Goal: Task Accomplishment & Management: Use online tool/utility

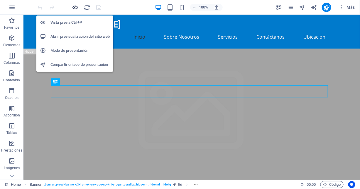
click at [75, 9] on icon "button" at bounding box center [75, 7] width 7 height 7
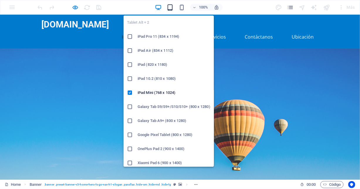
click at [171, 7] on icon "button" at bounding box center [169, 7] width 7 height 7
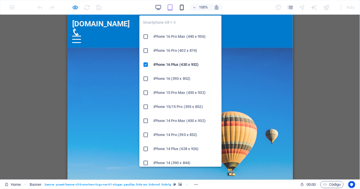
click at [182, 7] on icon "button" at bounding box center [181, 7] width 7 height 7
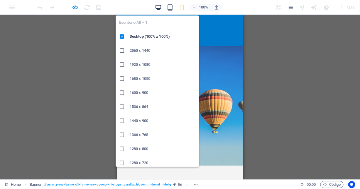
click at [159, 8] on icon "button" at bounding box center [158, 7] width 7 height 7
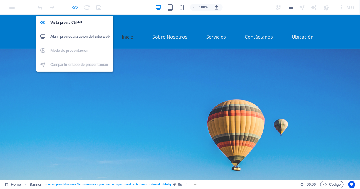
click at [76, 6] on icon "button" at bounding box center [75, 7] width 7 height 7
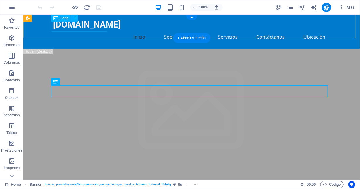
click at [81, 28] on div "[DOMAIN_NAME]" at bounding box center [191, 24] width 277 height 11
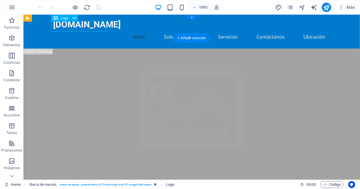
click at [58, 27] on div "[DOMAIN_NAME]" at bounding box center [191, 24] width 277 height 11
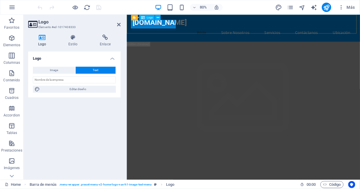
click at [134, 26] on div "[DOMAIN_NAME]" at bounding box center [272, 24] width 277 height 11
click at [158, 18] on icon at bounding box center [157, 17] width 3 height 5
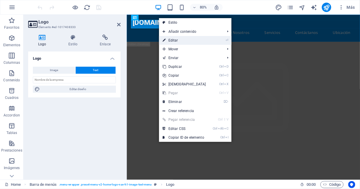
click at [176, 39] on link "⏎ Editar" at bounding box center [184, 40] width 50 height 9
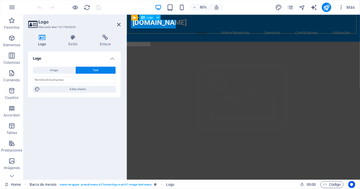
click at [136, 27] on div "[DOMAIN_NAME]" at bounding box center [272, 24] width 277 height 11
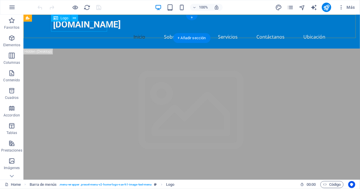
click at [59, 25] on div "[DOMAIN_NAME]" at bounding box center [191, 24] width 277 height 11
click at [66, 26] on div "[DOMAIN_NAME]" at bounding box center [191, 24] width 277 height 11
click at [57, 28] on div "[DOMAIN_NAME]" at bounding box center [191, 24] width 277 height 11
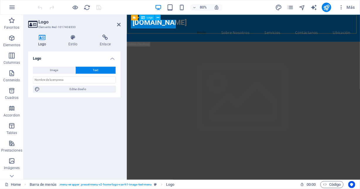
click at [146, 27] on div "[DOMAIN_NAME]" at bounding box center [272, 24] width 277 height 11
click at [68, 44] on h4 "Estilo" at bounding box center [73, 41] width 31 height 12
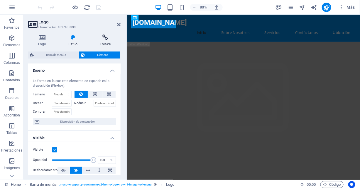
click at [101, 40] on h4 "Enlace" at bounding box center [105, 41] width 31 height 12
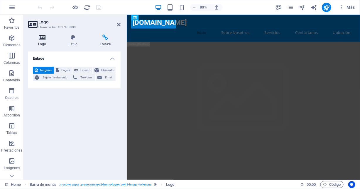
click at [41, 40] on icon at bounding box center [42, 38] width 28 height 6
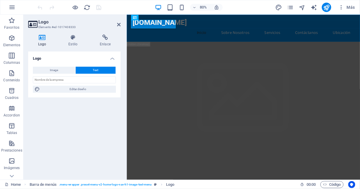
click at [49, 27] on h3 "Elemento #ed-1017408333" at bounding box center [73, 27] width 70 height 5
click at [10, 28] on p "Favoritos" at bounding box center [11, 27] width 15 height 5
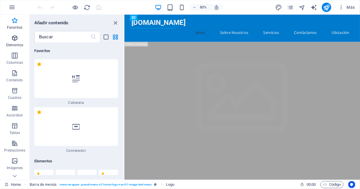
click at [11, 37] on span "Elementos" at bounding box center [14, 42] width 29 height 14
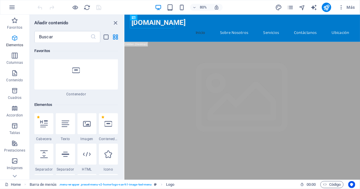
scroll to position [110, 0]
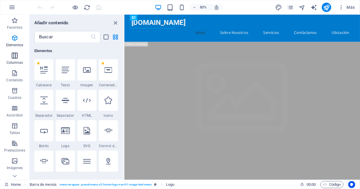
click at [13, 57] on icon "button" at bounding box center [14, 55] width 7 height 7
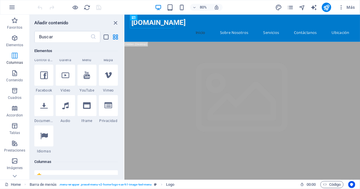
scroll to position [338, 0]
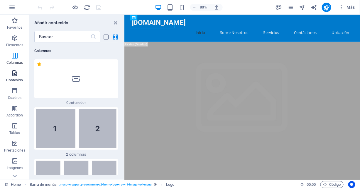
click at [14, 75] on icon "button" at bounding box center [14, 73] width 7 height 7
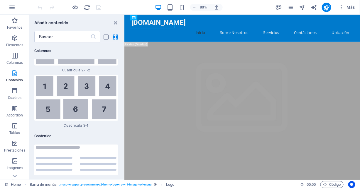
scroll to position [1965, 0]
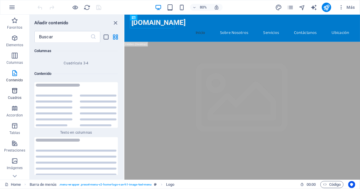
click at [15, 93] on icon "button" at bounding box center [14, 90] width 7 height 7
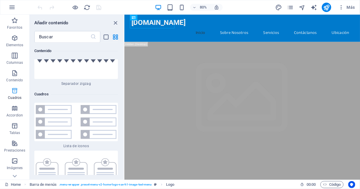
scroll to position [3140, 0]
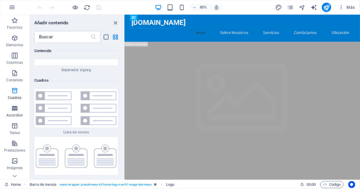
click at [15, 113] on p "Accordion" at bounding box center [14, 115] width 16 height 5
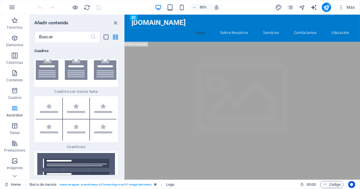
scroll to position [3605, 0]
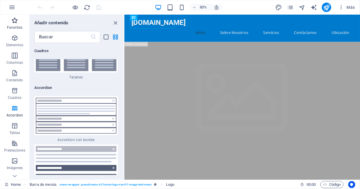
click at [16, 23] on icon "button" at bounding box center [14, 20] width 7 height 7
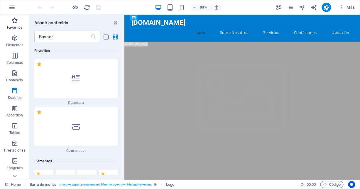
scroll to position [0, 0]
click at [170, 29] on div "tecnochiloe.cl" at bounding box center [271, 24] width 277 height 11
click at [156, 18] on icon at bounding box center [156, 17] width 3 height 5
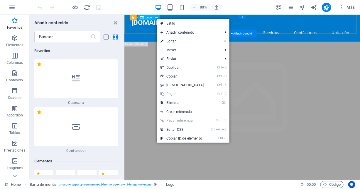
click at [151, 30] on div "tecnochiloe.cl" at bounding box center [271, 24] width 277 height 11
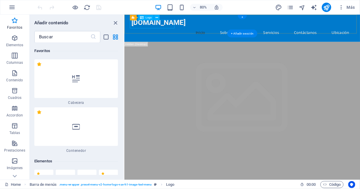
click at [151, 30] on div "tecnochiloe.cl" at bounding box center [271, 24] width 277 height 11
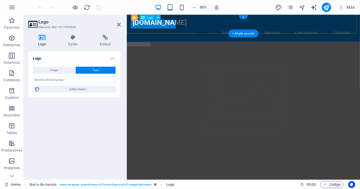
click at [150, 28] on div "tecnochiloe.cl" at bounding box center [272, 24] width 277 height 11
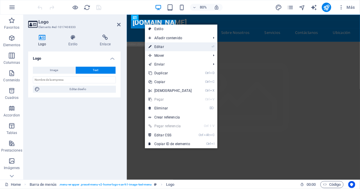
click at [160, 46] on link "⏎ Editar" at bounding box center [170, 46] width 50 height 9
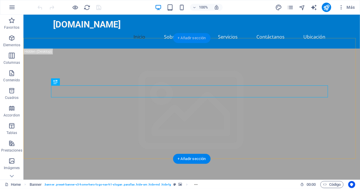
click at [193, 39] on div "+ Añadir sección" at bounding box center [192, 38] width 38 height 10
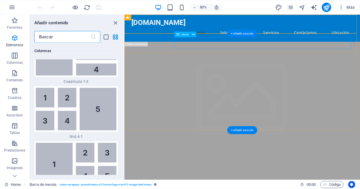
scroll to position [1861, 0]
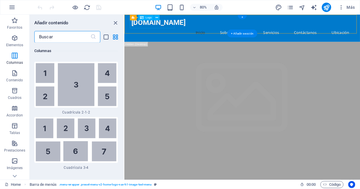
click at [149, 26] on div "[DOMAIN_NAME]" at bounding box center [271, 24] width 277 height 11
click at [229, 33] on nav "Inicio Sobre Nosotros Servicios Contáctanos Ubicación" at bounding box center [271, 37] width 277 height 14
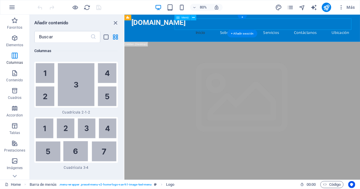
click at [229, 33] on nav "Inicio Sobre Nosotros Servicios Contáctanos Ubicación" at bounding box center [271, 37] width 277 height 14
select select
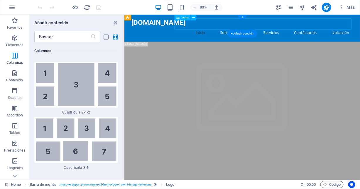
select select
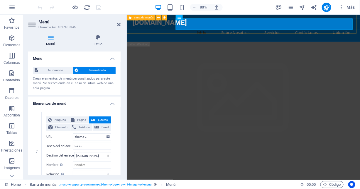
click at [170, 32] on div "tecnochiloe.cl Inicio Sobre Nosotros Servicios Contáctanos Ubicación" at bounding box center [271, 31] width 291 height 34
select select "header"
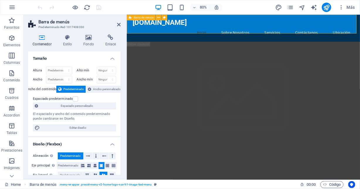
click at [191, 35] on div "tecnochiloe.cl Inicio Sobre Nosotros Servicios Contáctanos Ubicación" at bounding box center [271, 31] width 291 height 34
click at [141, 30] on div "[DOMAIN_NAME]" at bounding box center [272, 24] width 277 height 11
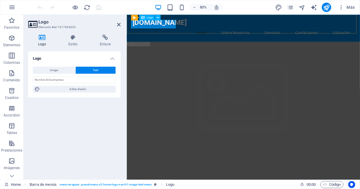
click at [140, 27] on div "[DOMAIN_NAME]" at bounding box center [272, 24] width 277 height 11
click at [143, 34] on div "tecnochiloe.cl Inicio Sobre Nosotros Servicios Contáctanos Ubicación" at bounding box center [271, 31] width 291 height 34
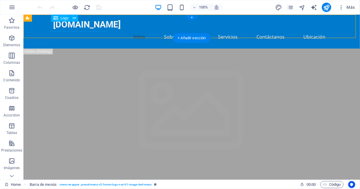
click at [76, 26] on div "[DOMAIN_NAME]" at bounding box center [191, 24] width 277 height 11
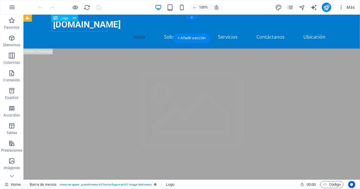
click at [75, 25] on div "[DOMAIN_NAME]" at bounding box center [191, 24] width 277 height 11
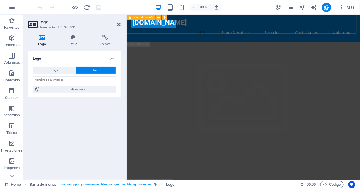
click at [198, 34] on div "tecnochiloe.cl Inicio Sobre Nosotros Servicios Contáctanos Ubicación" at bounding box center [271, 31] width 291 height 34
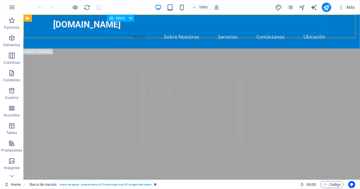
click at [187, 30] on nav "Inicio Sobre Nosotros Servicios Contáctanos Ubicación" at bounding box center [191, 37] width 277 height 14
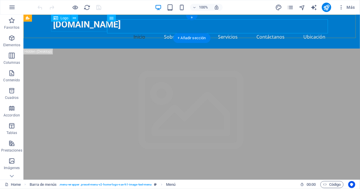
click at [90, 25] on div "[DOMAIN_NAME]" at bounding box center [191, 24] width 277 height 11
click at [53, 27] on div "[DOMAIN_NAME]" at bounding box center [191, 24] width 277 height 11
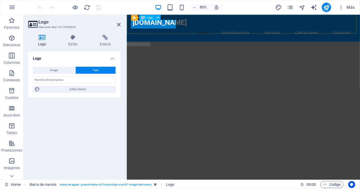
click at [137, 28] on div "[DOMAIN_NAME]" at bounding box center [272, 24] width 277 height 11
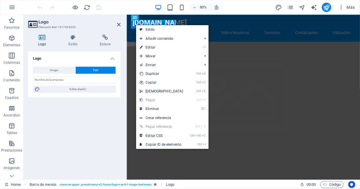
click at [122, 29] on aside "Logo Elemento #ed-1017408333 Logo Estilo Enlace Logo Image Text Arrastra archiv…" at bounding box center [74, 97] width 103 height 165
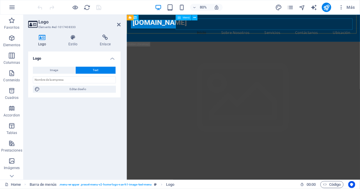
click at [287, 30] on nav "Inicio Sobre Nosotros Servicios Contáctanos Ubicación" at bounding box center [272, 37] width 277 height 14
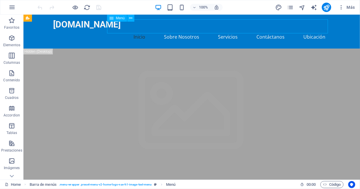
click at [139, 31] on nav "Inicio Sobre Nosotros Servicios Contáctanos Ubicación" at bounding box center [191, 37] width 277 height 14
click at [138, 30] on nav "Inicio Sobre Nosotros Servicios Contáctanos Ubicación" at bounding box center [191, 37] width 277 height 14
click at [39, 18] on span "Barra de menús" at bounding box center [44, 18] width 25 height 4
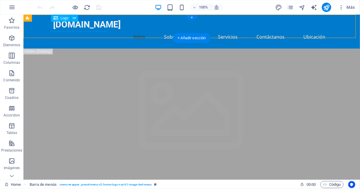
click at [53, 25] on div "[DOMAIN_NAME]" at bounding box center [191, 24] width 277 height 11
click at [97, 37] on div "tecnochiloe.cl Inicio Sobre Nosotros Servicios Contáctanos Ubicación" at bounding box center [191, 31] width 336 height 34
click at [97, 35] on div "tecnochiloe.cl Inicio Sobre Nosotros Servicios Contáctanos Ubicación" at bounding box center [191, 31] width 336 height 34
select select "header"
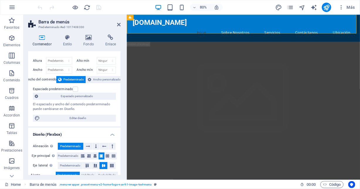
scroll to position [0, 0]
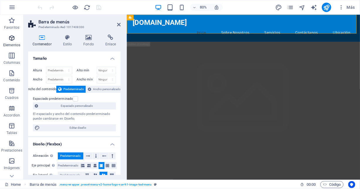
click at [11, 39] on icon "button" at bounding box center [11, 38] width 7 height 7
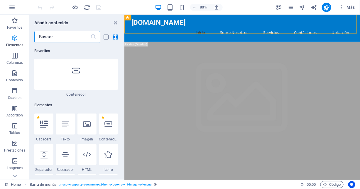
scroll to position [110, 0]
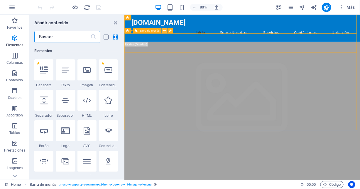
click at [163, 30] on icon at bounding box center [164, 30] width 3 height 5
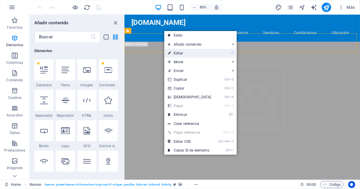
click at [182, 55] on link "⏎ Editar" at bounding box center [189, 53] width 50 height 9
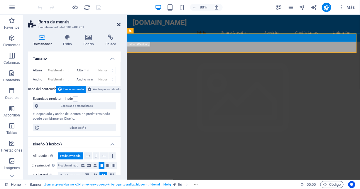
click at [117, 24] on icon at bounding box center [119, 24] width 4 height 5
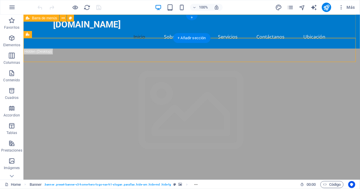
click at [348, 28] on div "tecnochiloe.cl Inicio Sobre Nosotros Servicios Contáctanos Ubicación" at bounding box center [191, 31] width 336 height 34
select select "header"
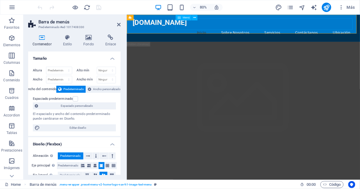
click at [219, 30] on nav "Inicio Sobre Nosotros Servicios Contáctanos Ubicación" at bounding box center [272, 37] width 277 height 14
click at [253, 30] on nav "Inicio Sobre Nosotros Servicios Contáctanos Ubicación" at bounding box center [272, 37] width 277 height 14
click at [257, 30] on nav "Inicio Sobre Nosotros Servicios Contáctanos Ubicación" at bounding box center [272, 37] width 277 height 14
select select
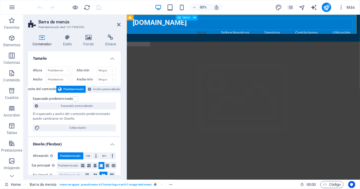
select select
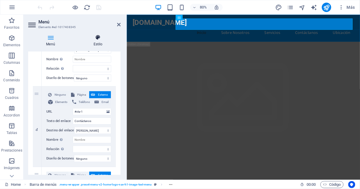
scroll to position [267, 0]
click at [167, 30] on div "[DOMAIN_NAME]" at bounding box center [272, 24] width 277 height 11
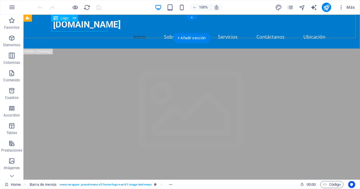
click at [95, 26] on div "[DOMAIN_NAME]" at bounding box center [191, 24] width 277 height 11
click at [82, 27] on div "[DOMAIN_NAME]" at bounding box center [191, 24] width 277 height 11
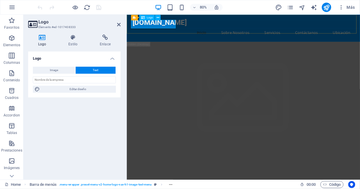
click at [146, 29] on div "[DOMAIN_NAME]" at bounding box center [272, 24] width 277 height 11
click at [110, 91] on span "Editar diseño" at bounding box center [78, 89] width 72 height 7
select select "px"
select select "200"
select select "px"
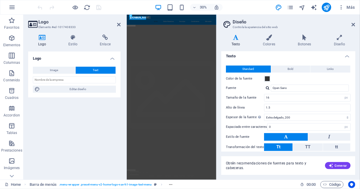
scroll to position [0, 0]
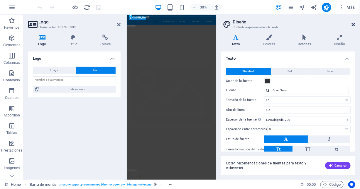
click at [354, 24] on icon at bounding box center [353, 24] width 4 height 5
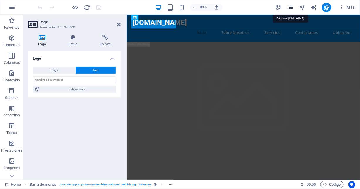
click at [289, 7] on icon "pages" at bounding box center [290, 7] width 7 height 7
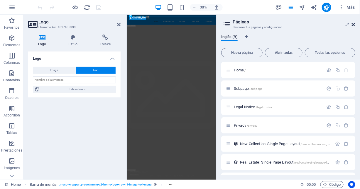
drag, startPoint x: 353, startPoint y: 24, endPoint x: 272, endPoint y: 11, distance: 81.9
click at [353, 24] on icon at bounding box center [353, 24] width 4 height 5
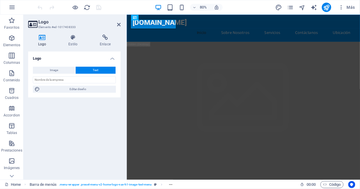
click at [43, 35] on icon at bounding box center [42, 38] width 28 height 6
click at [39, 58] on h4 "Logo" at bounding box center [74, 57] width 92 height 11
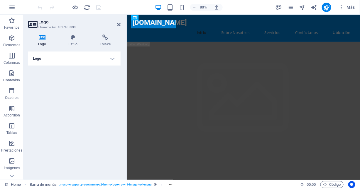
click at [39, 58] on h4 "Logo" at bounding box center [74, 59] width 92 height 14
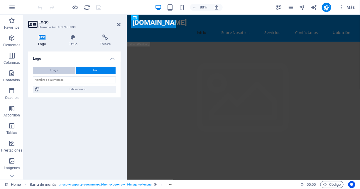
click at [52, 71] on span "Image" at bounding box center [54, 70] width 8 height 7
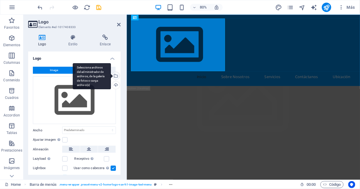
click at [115, 76] on div "Selecciona archivos del administrador de archivos, de la galería de fotos o car…" at bounding box center [115, 76] width 9 height 9
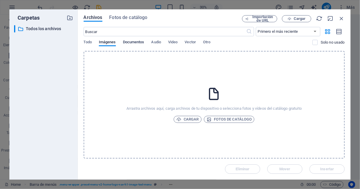
click at [134, 44] on span "Documentos" at bounding box center [133, 43] width 21 height 8
click at [129, 44] on span "Documentos" at bounding box center [133, 43] width 21 height 8
click at [46, 30] on p "Todos los archivos" at bounding box center [44, 28] width 36 height 7
click at [106, 43] on span "Imágenes" at bounding box center [107, 43] width 17 height 8
click at [130, 15] on div "Archivos Fotos de catálogo Importación de URL Cargar ​ Primero el más reciente …" at bounding box center [214, 94] width 272 height 171
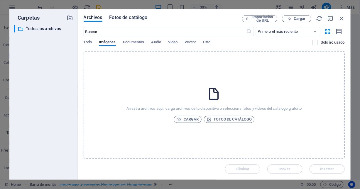
click at [131, 19] on span "Fotos de catálogo" at bounding box center [128, 17] width 38 height 7
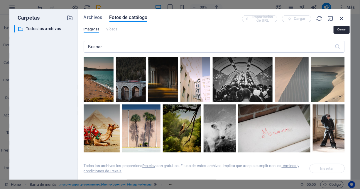
click at [340, 20] on icon "button" at bounding box center [341, 18] width 6 height 6
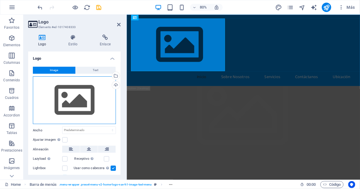
click at [82, 96] on div "Arrastra archivos aquí, haz clic para escoger archivos o selecciona archivos de…" at bounding box center [74, 100] width 83 height 48
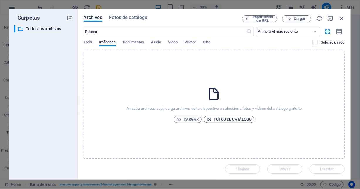
click at [225, 121] on span "Fotos de catálogo" at bounding box center [228, 119] width 45 height 7
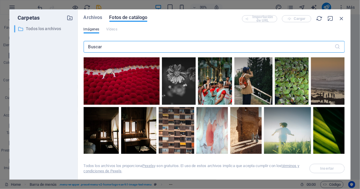
scroll to position [147, 0]
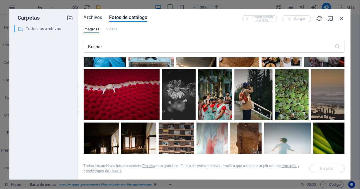
click at [44, 30] on p "Todos los archivos" at bounding box center [44, 28] width 36 height 7
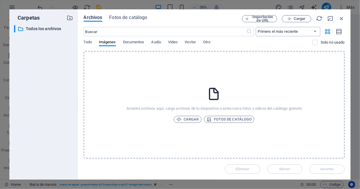
click at [269, 33] on select "Primero el más reciente Primero el más antiguo Nombre (A-Z) Nombre (Z-A) Tamaño…" at bounding box center [287, 31] width 64 height 9
click at [292, 17] on span "Cargar" at bounding box center [296, 19] width 24 height 4
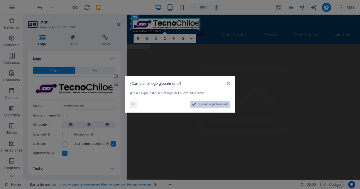
click at [212, 104] on span "Sí, cambiar globalmente" at bounding box center [213, 104] width 30 height 7
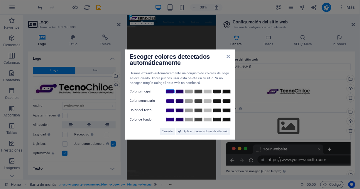
click at [172, 91] on link at bounding box center [170, 91] width 9 height 5
click at [169, 91] on link at bounding box center [170, 91] width 9 height 5
click at [192, 132] on span "Aplicar nuevos colores de sitio web" at bounding box center [205, 131] width 45 height 7
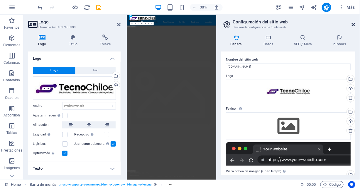
click at [352, 25] on icon at bounding box center [353, 24] width 4 height 5
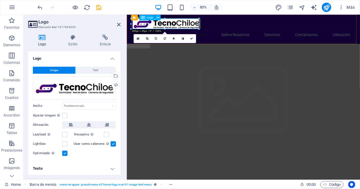
click at [153, 27] on div at bounding box center [272, 25] width 277 height 13
click at [190, 38] on icon at bounding box center [191, 38] width 3 height 3
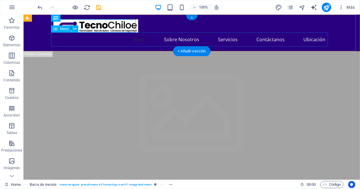
click at [93, 41] on nav "Inicio Sobre Nosotros Servicios Contáctanos Ubicación" at bounding box center [191, 39] width 277 height 14
drag, startPoint x: 89, startPoint y: 27, endPoint x: 69, endPoint y: 25, distance: 20.0
click at [76, 26] on div at bounding box center [191, 25] width 277 height 13
drag, startPoint x: 62, startPoint y: 27, endPoint x: 58, endPoint y: 28, distance: 4.3
click at [58, 28] on div at bounding box center [191, 25] width 277 height 13
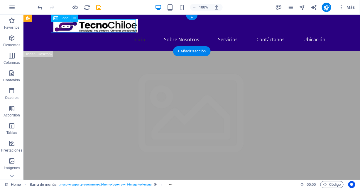
click at [91, 23] on div at bounding box center [191, 25] width 277 height 13
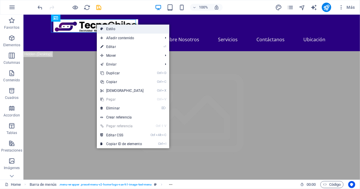
click at [115, 30] on link "Estilo" at bounding box center [133, 29] width 72 height 9
select select "rem"
select select "preset-menu-v2-home-logo-nav-h1-image-text-menu"
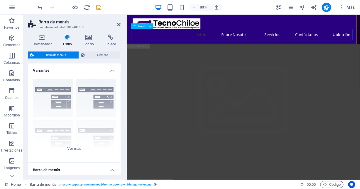
click at [194, 45] on nav "Inicio Sobre Nosotros Servicios Contáctanos Ubicación" at bounding box center [272, 39] width 277 height 14
click at [88, 36] on icon at bounding box center [89, 38] width 20 height 6
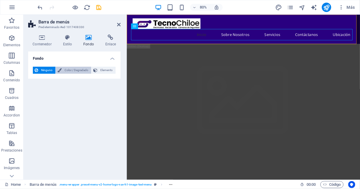
click at [76, 69] on span "Color / Degradado" at bounding box center [76, 70] width 26 height 7
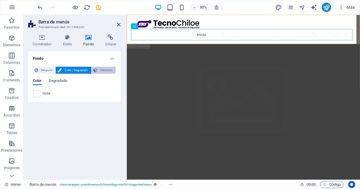
click at [108, 70] on span "Elemento" at bounding box center [106, 70] width 15 height 7
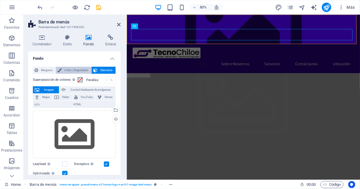
click at [74, 72] on span "Color / Degradado" at bounding box center [76, 70] width 26 height 7
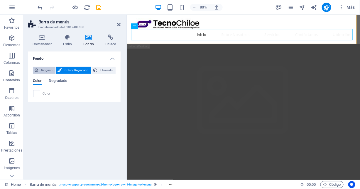
click at [52, 70] on span "Ninguno" at bounding box center [47, 70] width 14 height 7
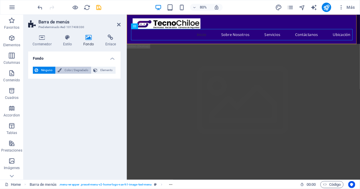
click at [76, 68] on span "Color / Degradado" at bounding box center [76, 70] width 26 height 7
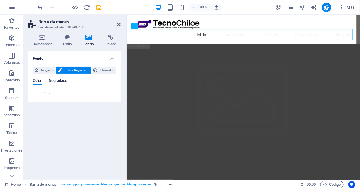
click at [53, 79] on span "Degradado" at bounding box center [58, 81] width 18 height 8
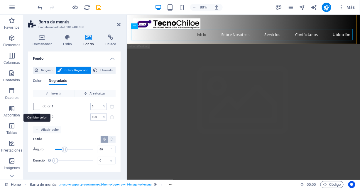
click at [38, 107] on span at bounding box center [36, 106] width 6 height 6
click at [51, 105] on span "Color 1" at bounding box center [47, 106] width 11 height 5
click at [39, 80] on span "Color" at bounding box center [37, 81] width 9 height 8
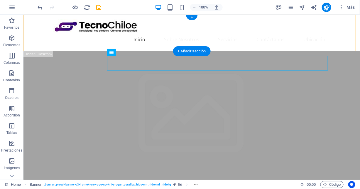
click at [192, 19] on div "+" at bounding box center [191, 17] width 11 height 5
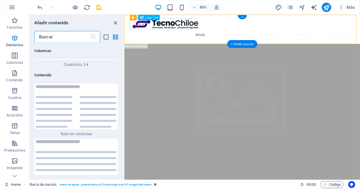
scroll to position [1965, 0]
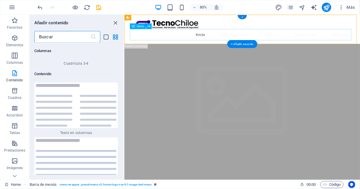
click at [217, 41] on nav "Inicio Sobre Nosotros Servicios Contáctanos Ubicación" at bounding box center [271, 39] width 277 height 14
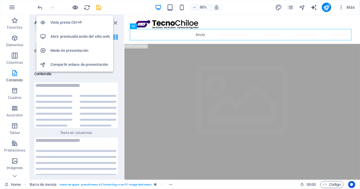
click at [76, 6] on icon "button" at bounding box center [75, 7] width 7 height 7
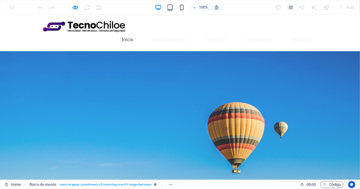
click at [173, 65] on div at bounding box center [180, 129] width 360 height 156
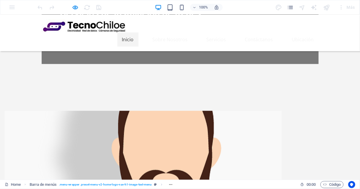
scroll to position [117, 0]
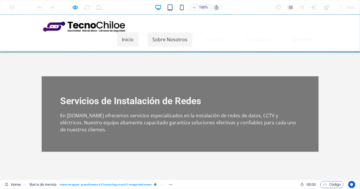
click at [159, 41] on link "Sobre Nosotros" at bounding box center [170, 39] width 45 height 14
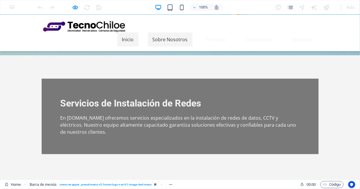
scroll to position [114, 0]
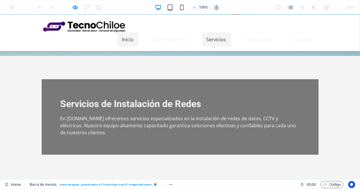
click at [207, 39] on link "Servicios" at bounding box center [216, 39] width 29 height 14
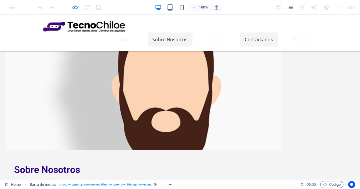
click at [246, 37] on link "Contáctanos" at bounding box center [259, 39] width 38 height 14
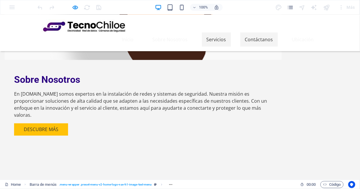
scroll to position [394, 0]
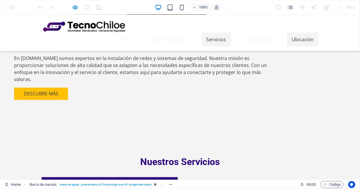
click at [293, 41] on link "Ubicación" at bounding box center [302, 39] width 31 height 14
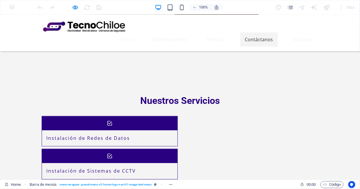
scroll to position [470, 0]
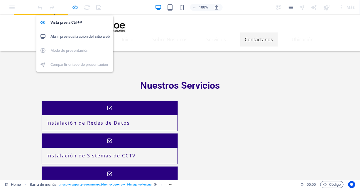
click at [75, 8] on icon "button" at bounding box center [75, 7] width 7 height 7
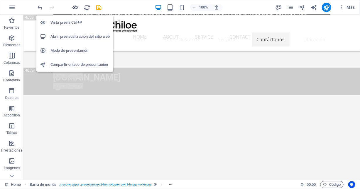
scroll to position [3636, 0]
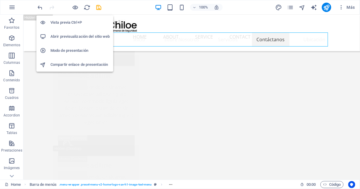
click at [64, 23] on h6 "Vista previa Ctrl+P" at bounding box center [79, 22] width 59 height 7
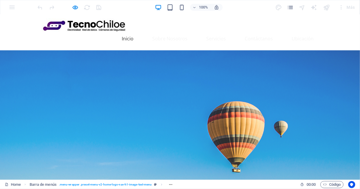
scroll to position [0, 0]
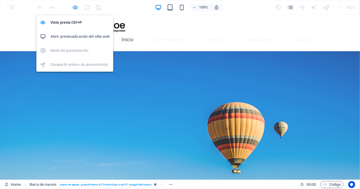
click at [74, 4] on icon "button" at bounding box center [75, 7] width 7 height 7
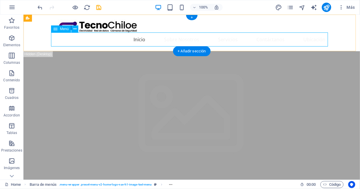
click at [102, 40] on nav "Inicio Sobre Nosotros Servicios Contáctanos Ubicación" at bounding box center [191, 39] width 277 height 14
click at [110, 40] on nav "Inicio Sobre Nosotros Servicios Contáctanos Ubicación" at bounding box center [191, 39] width 277 height 14
select select
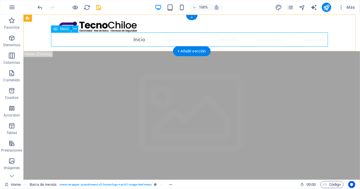
select select
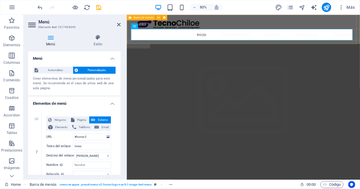
click at [131, 38] on div "Inicio Sobre Nosotros Servicios Contáctanos Ubicación" at bounding box center [271, 32] width 291 height 37
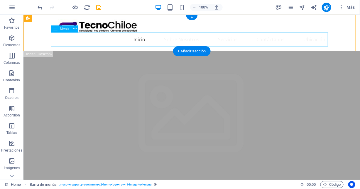
click at [141, 40] on nav "Inicio Sobre Nosotros Servicios Contáctanos Ubicación" at bounding box center [191, 39] width 277 height 14
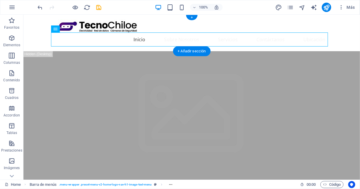
drag, startPoint x: 151, startPoint y: 36, endPoint x: 185, endPoint y: 33, distance: 33.8
click at [185, 33] on nav "Inicio Sobre Nosotros Servicios Contáctanos Ubicación" at bounding box center [191, 39] width 277 height 14
click at [53, 40] on nav "Inicio Sobre Nosotros Servicios Contáctanos Ubicación" at bounding box center [191, 39] width 277 height 14
click at [166, 32] on div "Inicio Sobre Nosotros Servicios Contáctanos Ubicación" at bounding box center [191, 32] width 336 height 37
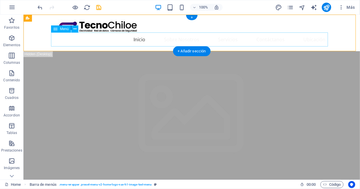
click at [181, 33] on nav "Inicio Sobre Nosotros Servicios Contáctanos Ubicación" at bounding box center [191, 39] width 277 height 14
click at [327, 44] on nav "Inicio Sobre Nosotros Servicios Contáctanos Ubicación" at bounding box center [191, 39] width 277 height 14
click at [211, 33] on nav "Inicio Sobre Nosotros Servicios Contáctanos Ubicación" at bounding box center [191, 39] width 277 height 14
click at [124, 40] on nav "Inicio Sobre Nosotros Servicios Contáctanos Ubicación" at bounding box center [191, 39] width 277 height 14
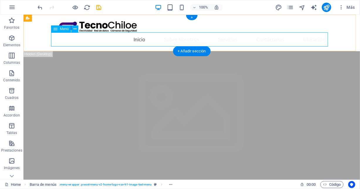
select select
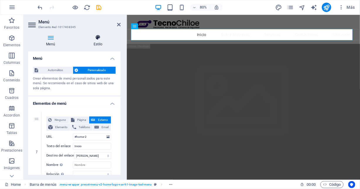
click at [98, 40] on icon at bounding box center [97, 38] width 45 height 6
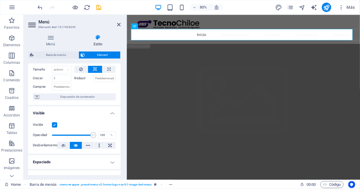
scroll to position [23, 0]
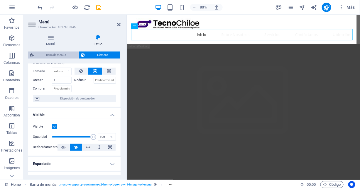
click at [58, 57] on span "Barra de menús" at bounding box center [55, 55] width 41 height 7
select select "rem"
select select "preset-menu-v2-home-logo-nav-h1-image-text-menu"
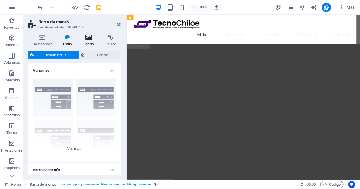
click at [90, 39] on icon at bounding box center [89, 38] width 20 height 6
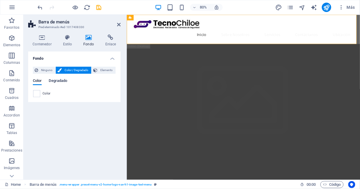
click at [59, 81] on span "Degradado" at bounding box center [58, 81] width 18 height 8
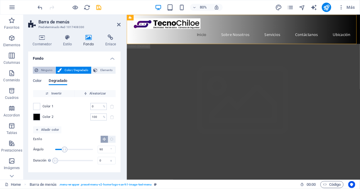
click at [44, 68] on span "Ninguno" at bounding box center [47, 70] width 14 height 7
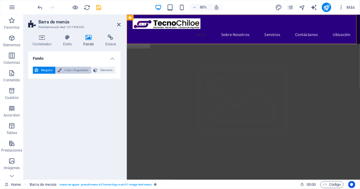
click at [69, 71] on span "Color / Degradado" at bounding box center [76, 70] width 26 height 7
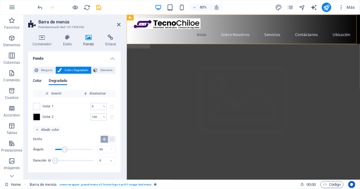
click at [39, 81] on span "Color" at bounding box center [37, 81] width 9 height 8
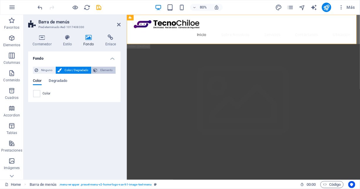
click at [104, 72] on span "Elemento" at bounding box center [106, 70] width 15 height 7
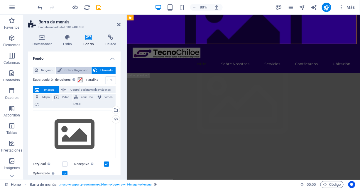
click at [67, 69] on span "Color / Degradado" at bounding box center [76, 70] width 26 height 7
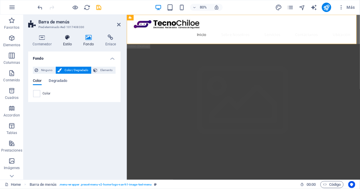
click at [67, 42] on h4 "Estilo" at bounding box center [68, 41] width 21 height 12
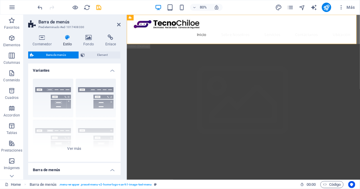
click at [109, 69] on h4 "Variantes" at bounding box center [74, 69] width 92 height 11
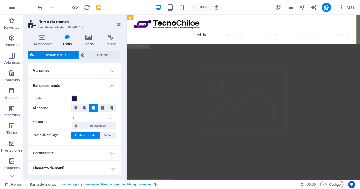
click at [111, 69] on h4 "Variantes" at bounding box center [74, 71] width 92 height 14
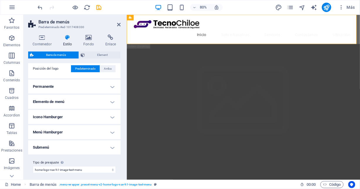
scroll to position [153, 0]
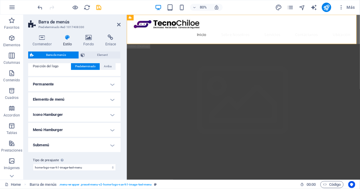
click at [112, 84] on h4 "Permanente" at bounding box center [74, 84] width 92 height 14
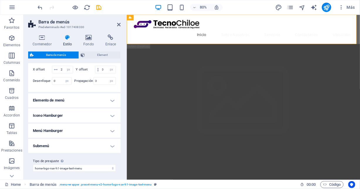
scroll to position [258, 0]
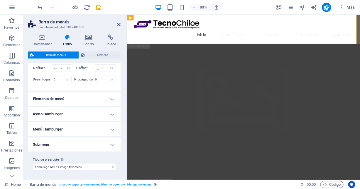
click at [112, 97] on h4 "Elemento de menú" at bounding box center [74, 99] width 92 height 14
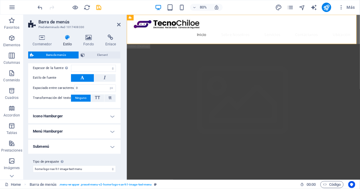
scroll to position [440, 0]
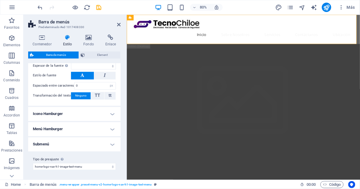
click at [114, 146] on h4 "Submenú" at bounding box center [74, 145] width 92 height 14
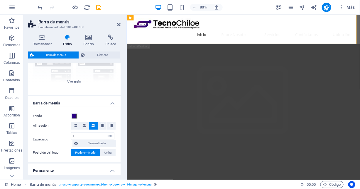
scroll to position [59, 0]
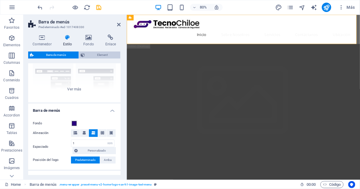
click at [105, 54] on span "Element" at bounding box center [102, 55] width 32 height 7
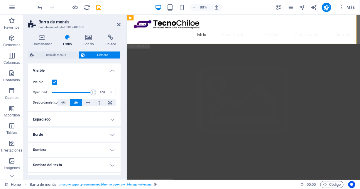
scroll to position [0, 0]
click at [111, 117] on h4 "Espaciado" at bounding box center [74, 120] width 92 height 14
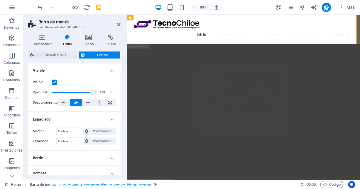
click at [109, 154] on h4 "Borde" at bounding box center [74, 158] width 92 height 14
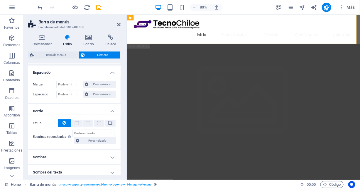
scroll to position [59, 0]
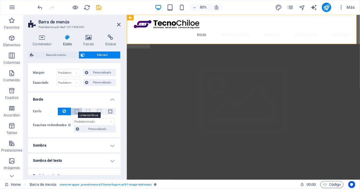
click at [77, 111] on span at bounding box center [77, 112] width 4 height 4
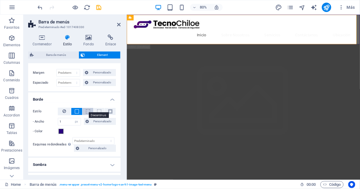
click at [86, 110] on span at bounding box center [88, 112] width 4 height 4
click at [108, 112] on span at bounding box center [110, 112] width 4 height 4
click at [75, 110] on span at bounding box center [77, 112] width 4 height 4
click at [68, 110] on button at bounding box center [64, 112] width 13 height 8
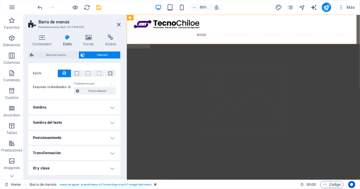
scroll to position [117, 0]
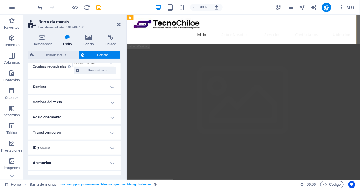
click at [110, 84] on h4 "Sombra" at bounding box center [74, 87] width 92 height 14
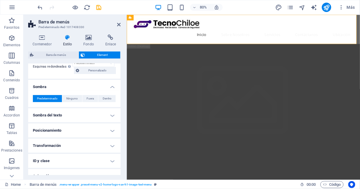
click at [113, 117] on h4 "Sombra del texto" at bounding box center [74, 115] width 92 height 14
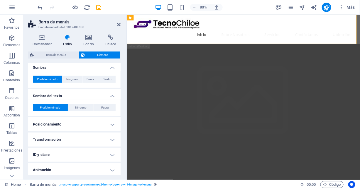
scroll to position [147, 0]
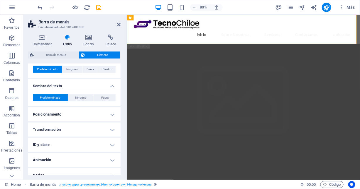
click at [110, 113] on h4 "Posicionamiento" at bounding box center [74, 115] width 92 height 14
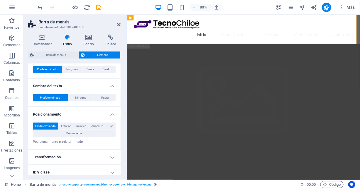
scroll to position [176, 0]
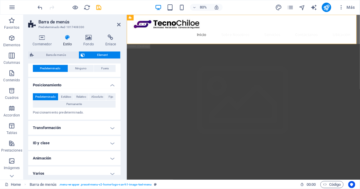
click at [109, 127] on h4 "Transformación" at bounding box center [74, 128] width 92 height 14
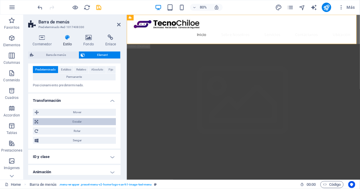
scroll to position [221, 0]
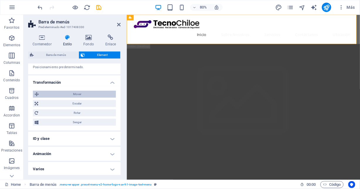
click at [79, 92] on span "Mover" at bounding box center [77, 94] width 74 height 7
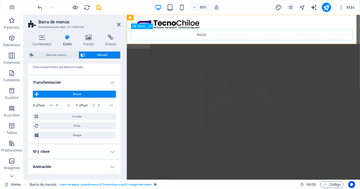
click at [136, 43] on nav "Inicio Sobre Nosotros Servicios Contáctanos Ubicación" at bounding box center [272, 39] width 277 height 14
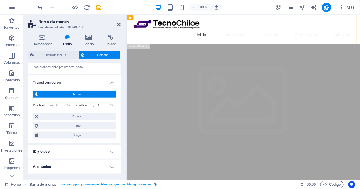
drag, startPoint x: 131, startPoint y: 39, endPoint x: 223, endPoint y: 28, distance: 92.7
click at [223, 28] on div "Inicio Sobre Nosotros Servicios Contáctanos Ubicación" at bounding box center [271, 32] width 291 height 37
click at [224, 28] on div "Inicio Sobre Nosotros Servicios Contáctanos Ubicación" at bounding box center [271, 32] width 291 height 37
click at [184, 40] on nav "Inicio Sobre Nosotros Servicios Contáctanos Ubicación" at bounding box center [272, 39] width 277 height 14
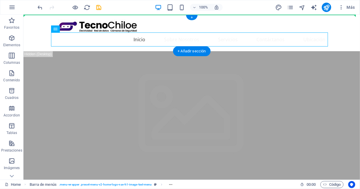
drag, startPoint x: 29, startPoint y: 41, endPoint x: 149, endPoint y: 29, distance: 121.1
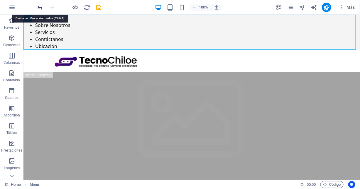
click at [39, 7] on icon "undo" at bounding box center [40, 7] width 7 height 7
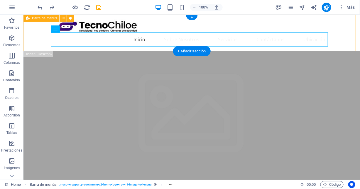
click at [136, 26] on div "Inicio Sobre Nosotros Servicios Contáctanos Ubicación" at bounding box center [191, 32] width 336 height 37
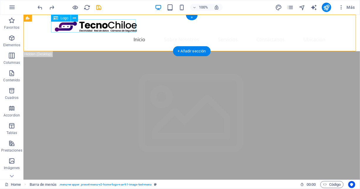
click at [133, 25] on div at bounding box center [191, 25] width 277 height 13
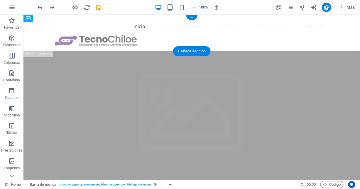
drag, startPoint x: 126, startPoint y: 24, endPoint x: 74, endPoint y: 37, distance: 53.3
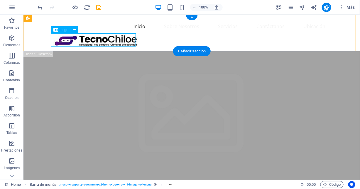
click at [100, 37] on div at bounding box center [191, 39] width 277 height 13
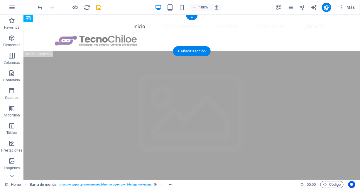
drag, startPoint x: 98, startPoint y: 37, endPoint x: 67, endPoint y: 33, distance: 31.6
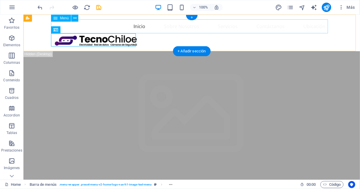
click at [136, 29] on nav "Inicio Sobre Nosotros Servicios Contáctanos Ubicación" at bounding box center [191, 26] width 277 height 14
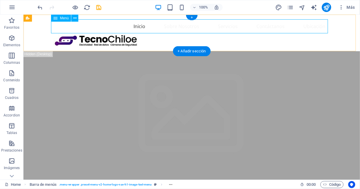
click at [54, 27] on nav "Inicio Sobre Nosotros Servicios Contáctanos Ubicación" at bounding box center [191, 26] width 277 height 14
click at [73, 18] on icon at bounding box center [74, 18] width 3 height 6
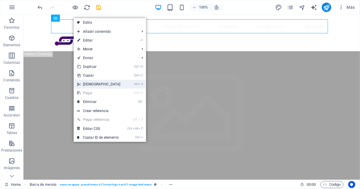
click at [90, 87] on link "Ctrl X Cortar" at bounding box center [99, 84] width 50 height 9
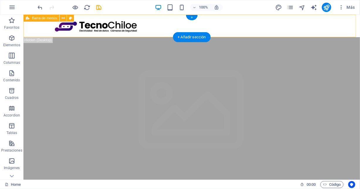
click at [191, 23] on div at bounding box center [191, 25] width 336 height 23
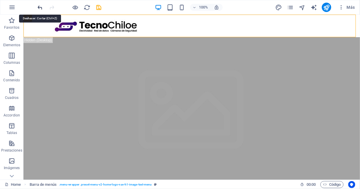
click at [40, 8] on icon "undo" at bounding box center [40, 7] width 7 height 7
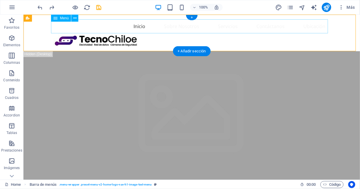
click at [146, 27] on nav "Inicio Sobre Nosotros Servicios Contáctanos Ubicación" at bounding box center [191, 26] width 277 height 14
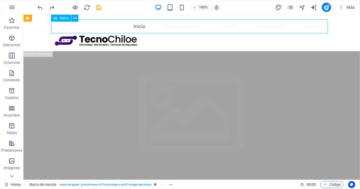
drag, startPoint x: 54, startPoint y: 19, endPoint x: 58, endPoint y: 21, distance: 4.2
click at [58, 21] on div "Menú" at bounding box center [61, 18] width 20 height 7
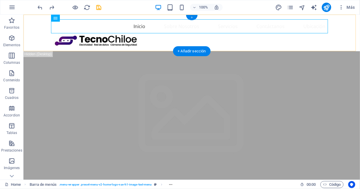
drag, startPoint x: 193, startPoint y: 20, endPoint x: 85, endPoint y: 4, distance: 108.3
click at [193, 20] on div "+" at bounding box center [191, 17] width 11 height 5
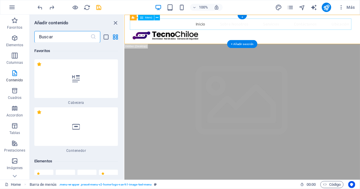
click at [209, 18] on div "Inicio Sobre Nosotros Servicios Contáctanos Ubicación" at bounding box center [271, 32] width 294 height 37
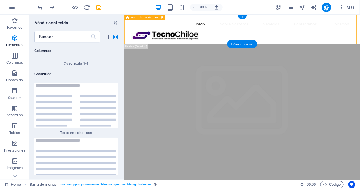
scroll to position [1965, 0]
click at [133, 28] on nav "Inicio Sobre Nosotros Servicios Contáctanos Ubicación" at bounding box center [271, 26] width 277 height 14
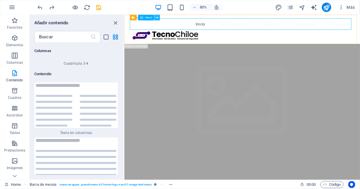
click at [156, 18] on icon at bounding box center [157, 17] width 3 height 5
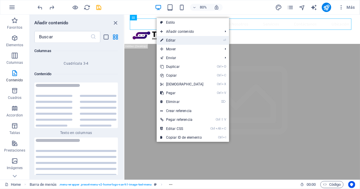
click at [172, 39] on link "⏎ Editar" at bounding box center [181, 40] width 50 height 9
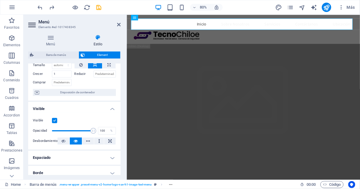
scroll to position [0, 0]
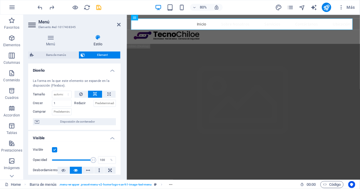
click at [39, 96] on label "Tamaño" at bounding box center [42, 94] width 19 height 3
click at [39, 92] on div "Tamaño Predeterminado automático px % 1/1 1/2 1/3 1/4 1/5 1/6 1/7 1/8 1/9 1/10" at bounding box center [52, 95] width 39 height 8
click at [68, 96] on select "Predeterminado automático px % 1/1 1/2 1/3 1/4 1/5 1/6 1/7 1/8 1/9 1/10" at bounding box center [61, 94] width 19 height 7
select select "%"
click at [62, 91] on select "Predeterminado automático px % 1/1 1/2 1/3 1/4 1/5 1/6 1/7 1/8 1/9 1/10" at bounding box center [61, 94] width 19 height 7
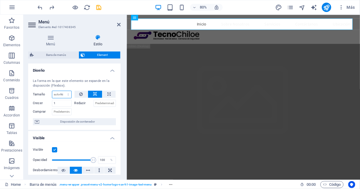
type input "100"
click at [95, 92] on icon at bounding box center [95, 94] width 4 height 7
select select "DISABLED_OPTION_VALUE"
click at [95, 92] on icon at bounding box center [95, 94] width 4 height 7
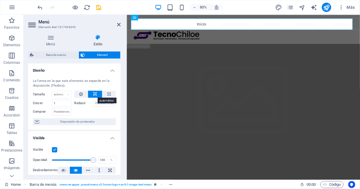
click at [92, 93] on button at bounding box center [95, 94] width 14 height 7
click at [80, 93] on icon at bounding box center [81, 94] width 4 height 7
click at [93, 93] on icon at bounding box center [95, 94] width 4 height 7
click at [107, 95] on icon at bounding box center [108, 94] width 3 height 7
type input "100"
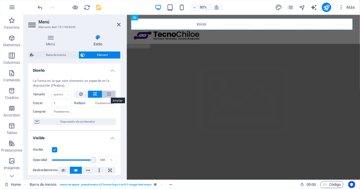
select select "%"
click at [60, 94] on input "100" at bounding box center [61, 94] width 19 height 7
type input "1"
click at [80, 104] on label "Reducir" at bounding box center [83, 103] width 19 height 7
click at [93, 104] on input "Reducir" at bounding box center [104, 103] width 23 height 7
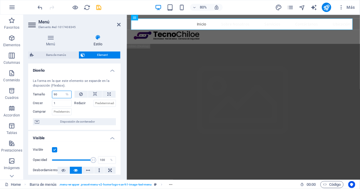
click at [57, 94] on input "90" at bounding box center [61, 94] width 19 height 7
drag, startPoint x: 57, startPoint y: 94, endPoint x: 51, endPoint y: 94, distance: 6.4
click at [51, 94] on div "Tamaño 90 Predeterminado automático px % 1/1 1/2 1/3 1/4 1/5 1/6 1/7 1/8 1/9 1/…" at bounding box center [52, 95] width 39 height 8
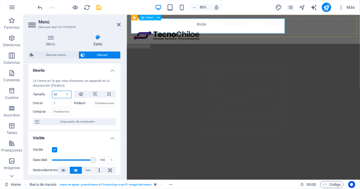
type input "50"
click at [171, 28] on nav "Inicio Sobre Nosotros Servicios Contáctanos Ubicación" at bounding box center [272, 26] width 277 height 14
click at [230, 31] on nav "Inicio Sobre Nosotros Servicios Contáctanos Ubicación" at bounding box center [272, 26] width 277 height 14
click at [201, 20] on nav "Inicio Sobre Nosotros Servicios Contáctanos Ubicación" at bounding box center [272, 26] width 277 height 14
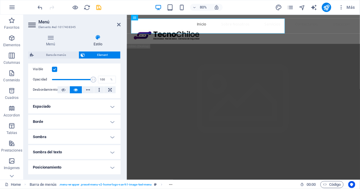
scroll to position [88, 0]
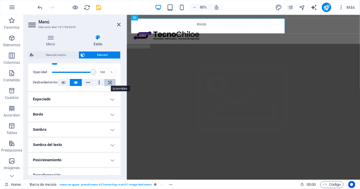
click at [108, 80] on icon at bounding box center [110, 82] width 4 height 7
click at [141, 33] on nav "Inicio Sobre Nosotros Servicios Contáctanos Ubicación" at bounding box center [272, 26] width 277 height 14
click at [190, 20] on nav "Inicio Sobre Nosotros Servicios Contáctanos Ubicación" at bounding box center [272, 26] width 277 height 14
click at [167, 22] on nav "Inicio Sobre Nosotros Servicios Contáctanos Ubicación" at bounding box center [272, 26] width 277 height 14
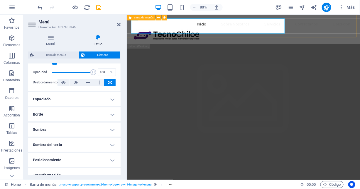
click at [130, 33] on div "Inicio Sobre Nosotros Servicios Contáctanos Ubicación" at bounding box center [271, 32] width 291 height 37
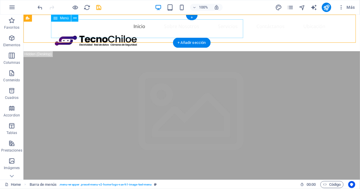
click at [133, 29] on nav "Inicio Sobre Nosotros Servicios Contáctanos Ubicación" at bounding box center [191, 26] width 277 height 14
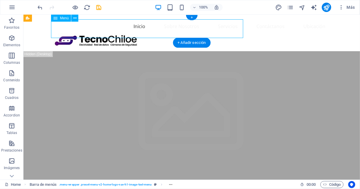
click at [127, 20] on nav "Inicio Sobre Nosotros Servicios Contáctanos Ubicación" at bounding box center [191, 26] width 277 height 14
click at [53, 33] on nav "Inicio Sobre Nosotros Servicios Contáctanos Ubicación" at bounding box center [191, 26] width 277 height 14
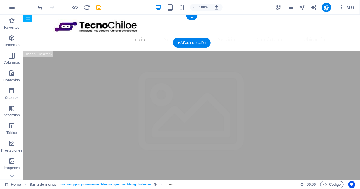
drag, startPoint x: 163, startPoint y: 19, endPoint x: 282, endPoint y: 28, distance: 119.6
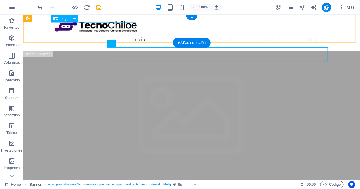
click at [55, 29] on div at bounding box center [191, 25] width 277 height 13
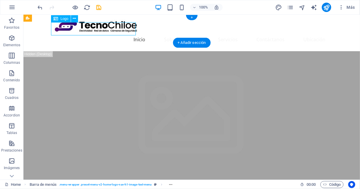
click at [98, 24] on div at bounding box center [191, 25] width 277 height 13
click at [98, 22] on div at bounding box center [191, 25] width 277 height 13
click at [96, 24] on div at bounding box center [191, 25] width 277 height 13
drag, startPoint x: 95, startPoint y: 24, endPoint x: 84, endPoint y: 23, distance: 11.5
click at [84, 23] on div at bounding box center [191, 25] width 277 height 13
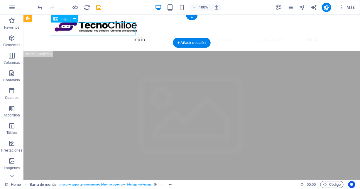
click at [84, 23] on div at bounding box center [191, 25] width 277 height 13
click at [89, 24] on div at bounding box center [191, 25] width 277 height 13
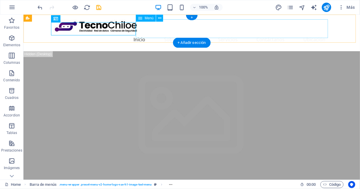
click at [144, 32] on nav "Inicio Sobre Nosotros Servicios Contáctanos Ubicación" at bounding box center [191, 39] width 277 height 14
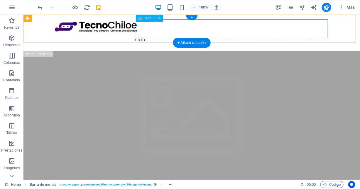
click at [229, 32] on nav "Inicio Sobre Nosotros Servicios Contáctanos Ubicación" at bounding box center [191, 39] width 277 height 14
drag, startPoint x: 176, startPoint y: 35, endPoint x: 176, endPoint y: 21, distance: 14.4
click at [165, 32] on nav "Inicio Sobre Nosotros Servicios Contáctanos Ubicación" at bounding box center [191, 39] width 277 height 14
select select "%"
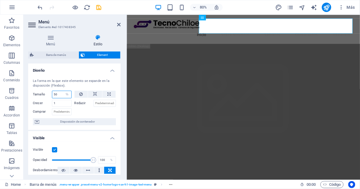
drag, startPoint x: 56, startPoint y: 93, endPoint x: 52, endPoint y: 94, distance: 4.3
click at [52, 94] on input "50" at bounding box center [61, 94] width 19 height 7
click at [89, 111] on div at bounding box center [95, 111] width 42 height 8
drag, startPoint x: 58, startPoint y: 95, endPoint x: 53, endPoint y: 94, distance: 4.8
click at [53, 94] on input "40" at bounding box center [61, 94] width 19 height 7
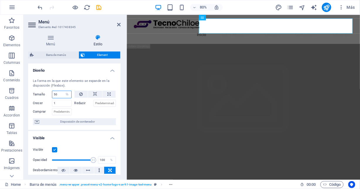
type input "50"
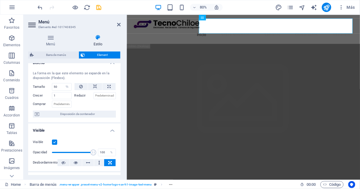
scroll to position [0, 0]
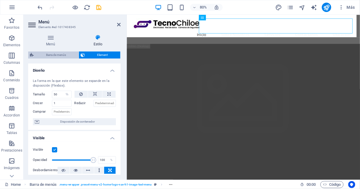
click at [56, 56] on span "Barra de menús" at bounding box center [55, 55] width 41 height 7
select select "rem"
select select "sticky_menu"
select select "px"
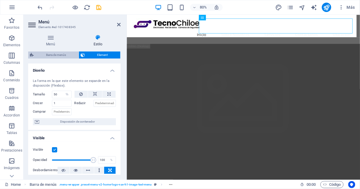
select select "px"
select select "hover_box_bottom"
select select "px"
select select "rem"
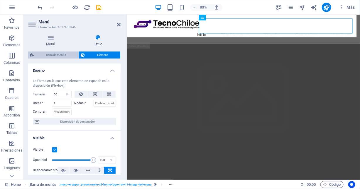
select select "rem"
select select "px"
select select
select select "px"
select select "rem"
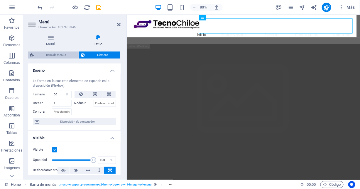
select select "px"
select select "preset-menu-v2-home-logo-nav-h1-image-text-menu"
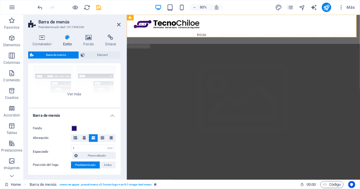
scroll to position [59, 0]
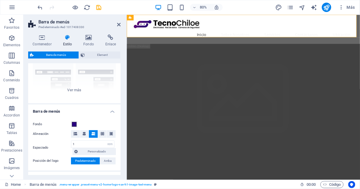
click at [93, 133] on icon at bounding box center [93, 134] width 4 height 4
click at [102, 134] on icon at bounding box center [103, 134] width 4 height 4
click at [109, 133] on icon at bounding box center [111, 134] width 4 height 4
click at [93, 134] on icon at bounding box center [93, 134] width 4 height 4
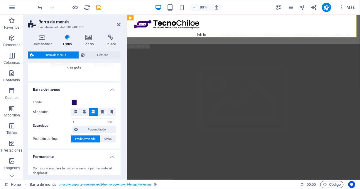
scroll to position [88, 0]
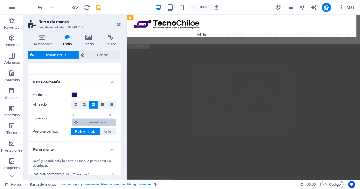
click at [100, 120] on span "Personalizado" at bounding box center [96, 122] width 35 height 7
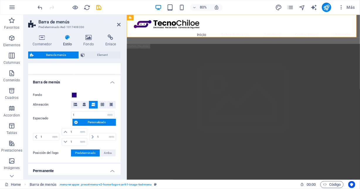
select select
click at [92, 137] on icon at bounding box center [92, 137] width 2 height 4
click at [103, 135] on input "1" at bounding box center [106, 137] width 20 height 7
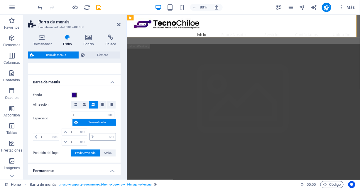
click at [91, 137] on icon at bounding box center [92, 137] width 2 height 4
drag, startPoint x: 98, startPoint y: 136, endPoint x: 94, endPoint y: 137, distance: 4.5
click at [94, 137] on div "1 px rem % vh vw" at bounding box center [102, 137] width 26 height 8
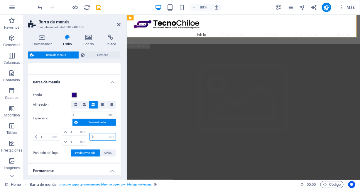
type input "3"
select select "DISABLED_OPTION_VALUE"
type input "3"
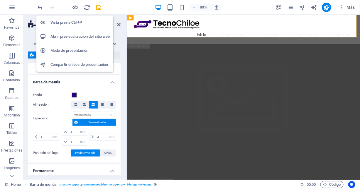
select select
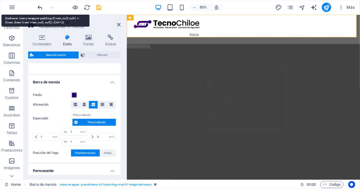
click at [39, 8] on icon "undo" at bounding box center [40, 7] width 7 height 7
type input "1"
select select "rem"
type input "1"
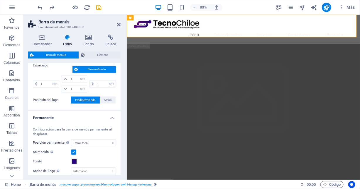
scroll to position [147, 0]
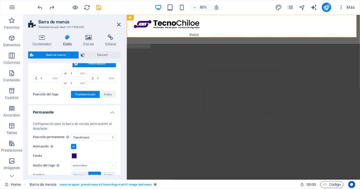
select select
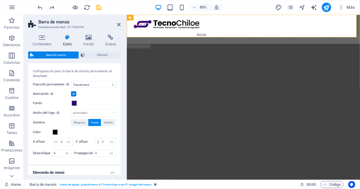
scroll to position [205, 0]
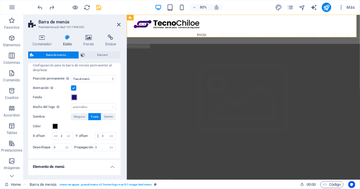
click at [73, 97] on span at bounding box center [74, 97] width 5 height 5
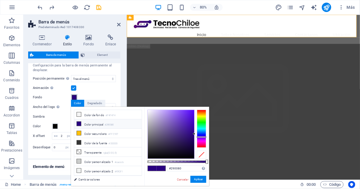
click at [73, 97] on span at bounding box center [74, 97] width 5 height 5
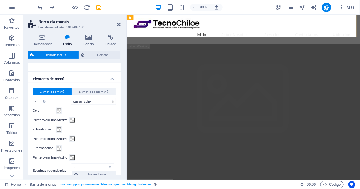
scroll to position [322, 0]
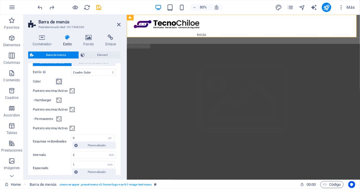
click at [59, 84] on span at bounding box center [59, 81] width 5 height 5
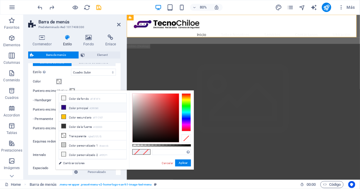
click at [63, 107] on icon at bounding box center [64, 107] width 4 height 4
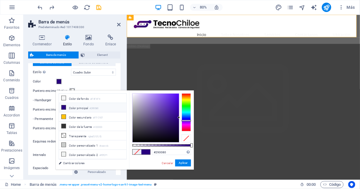
type input "#002c80"
click at [186, 117] on div at bounding box center [185, 112] width 9 height 38
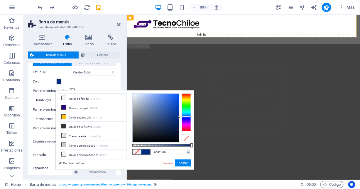
click at [144, 151] on span at bounding box center [145, 152] width 9 height 5
drag, startPoint x: 177, startPoint y: 162, endPoint x: 64, endPoint y: 184, distance: 115.8
click at [178, 162] on button "Aplicar" at bounding box center [183, 163] width 16 height 7
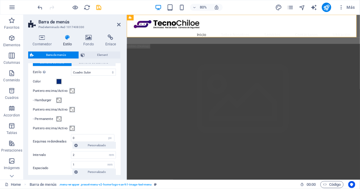
click at [93, 104] on div "- Hamburger" at bounding box center [74, 100] width 83 height 7
click at [229, 32] on nav "Inicio Sobre Nosotros Servicios Contáctanos Ubicación" at bounding box center [272, 39] width 277 height 14
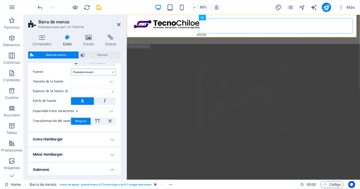
scroll to position [440, 0]
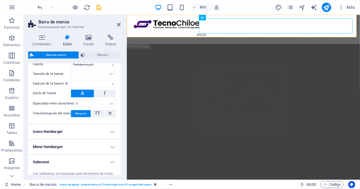
click at [85, 98] on button at bounding box center [82, 94] width 23 height 8
click at [109, 98] on button at bounding box center [104, 94] width 21 height 8
click at [84, 97] on button at bounding box center [82, 94] width 23 height 8
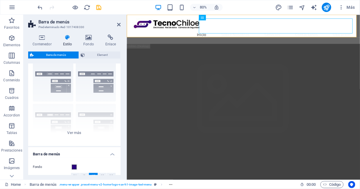
scroll to position [0, 0]
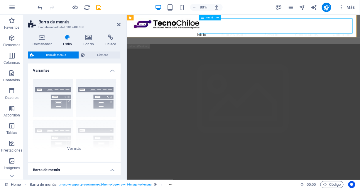
select select
click at [230, 32] on nav "Inicio Sobre Nosotros Servicios Contáctanos Ubicación" at bounding box center [272, 39] width 277 height 14
click at [239, 32] on nav "Inicio Sobre Nosotros Servicios Contáctanos Ubicación" at bounding box center [272, 39] width 277 height 14
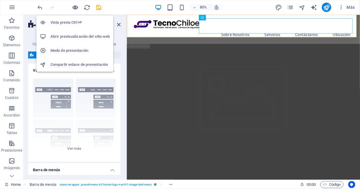
click at [76, 7] on icon "button" at bounding box center [75, 7] width 7 height 7
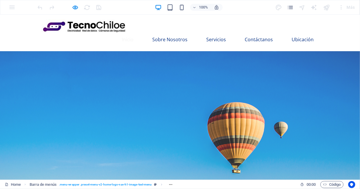
click at [134, 32] on link "Inicio" at bounding box center [127, 39] width 21 height 14
click at [295, 32] on link "Ubicación" at bounding box center [302, 39] width 31 height 14
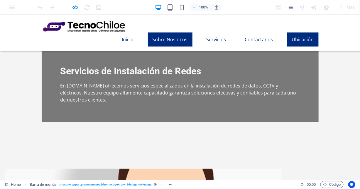
scroll to position [470, 0]
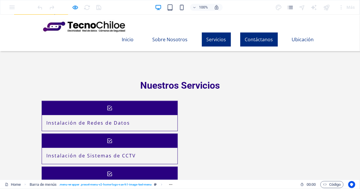
click at [207, 32] on link "Servicios" at bounding box center [216, 39] width 29 height 14
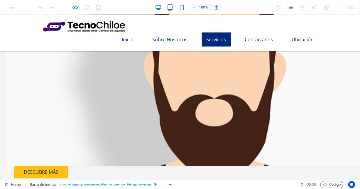
scroll to position [276, 0]
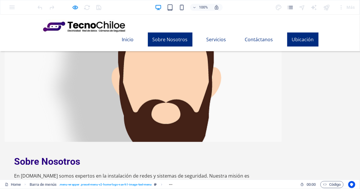
click at [305, 32] on link "Ubicación" at bounding box center [302, 39] width 31 height 14
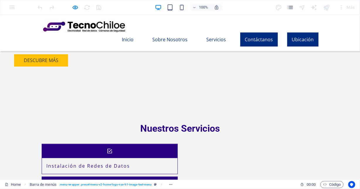
scroll to position [470, 0]
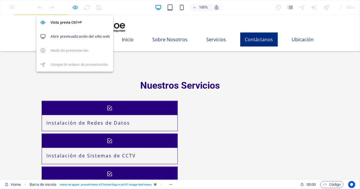
click at [76, 6] on icon "button" at bounding box center [75, 7] width 7 height 7
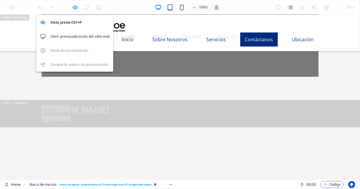
select select "rem"
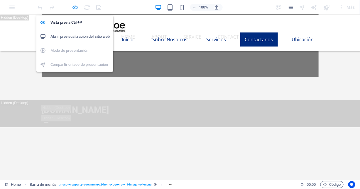
select select "sticky_menu"
select select "px"
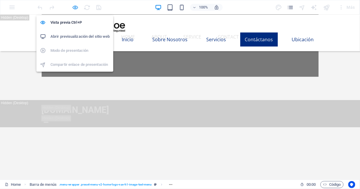
select select "hover_box_bottom"
select select "px"
select select "rem"
select select "px"
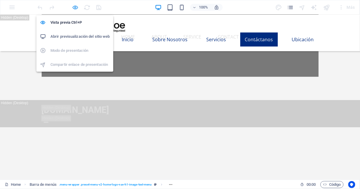
select select
select select "px"
select select "rem"
select select "px"
select select "preset-menu-v2-home-logo-nav-h1-image-text-menu"
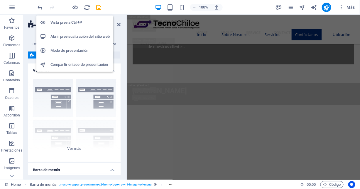
scroll to position [3775, 0]
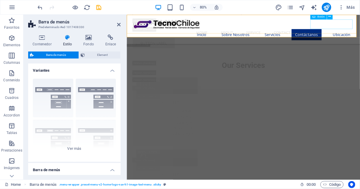
click at [359, 44] on div "Button label" at bounding box center [272, 50] width 277 height 12
click at [359, 23] on div "tecnochiloe.cl Menu Home About Service Contact Button label" at bounding box center [271, 37] width 291 height 46
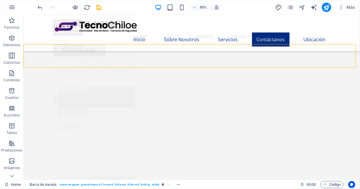
scroll to position [3634, 0]
click at [338, 23] on div "tecnochiloe.cl Menu Home About Service Contact Button label" at bounding box center [191, 37] width 336 height 46
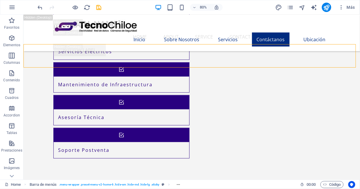
select select "header"
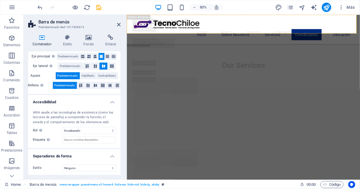
scroll to position [110, 0]
click at [352, 30] on nav "Home About Service Contact" at bounding box center [272, 37] width 277 height 14
click at [117, 22] on icon at bounding box center [119, 24] width 4 height 5
click at [222, 30] on nav "Home About Service Contact" at bounding box center [272, 37] width 277 height 14
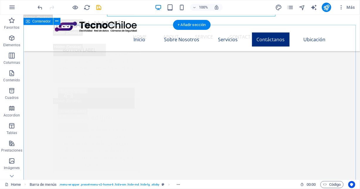
scroll to position [4132, 0]
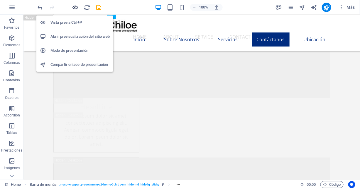
click at [74, 7] on icon "button" at bounding box center [75, 7] width 7 height 7
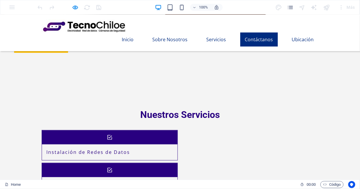
scroll to position [470, 0]
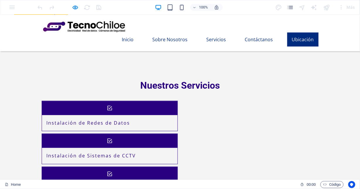
drag, startPoint x: 50, startPoint y: 125, endPoint x: 99, endPoint y: 121, distance: 48.8
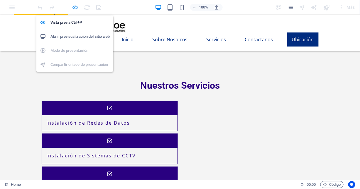
click at [72, 8] on icon "button" at bounding box center [75, 7] width 7 height 7
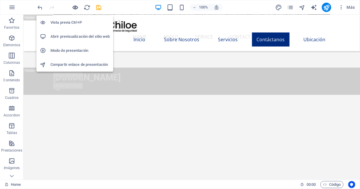
scroll to position [3613, 0]
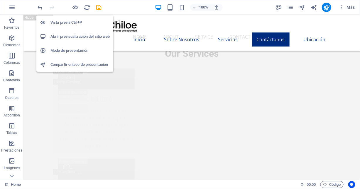
click at [65, 37] on h6 "Abrir previsualización del sitio web" at bounding box center [79, 36] width 59 height 7
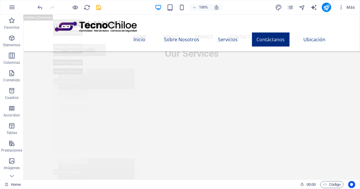
scroll to position [3935, 0]
drag, startPoint x: 357, startPoint y: 71, endPoint x: 377, endPoint y: 194, distance: 124.7
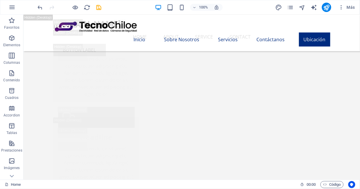
scroll to position [11929, 0]
click at [11, 20] on icon "button" at bounding box center [11, 20] width 7 height 7
click at [12, 40] on icon "button" at bounding box center [11, 38] width 7 height 7
click at [12, 61] on p "Columnas" at bounding box center [12, 62] width 17 height 5
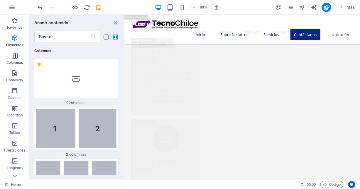
scroll to position [338, 0]
click at [14, 75] on icon "button" at bounding box center [14, 73] width 7 height 7
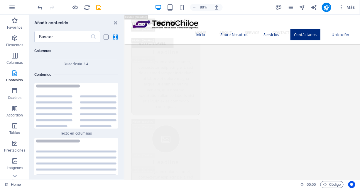
scroll to position [1965, 0]
click at [16, 97] on p "Cuadros" at bounding box center [15, 98] width 14 height 5
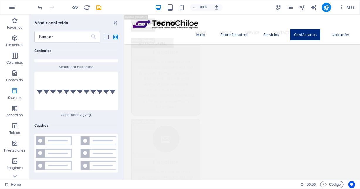
scroll to position [3140, 0]
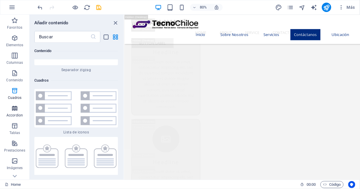
click at [16, 109] on icon "button" at bounding box center [14, 108] width 7 height 7
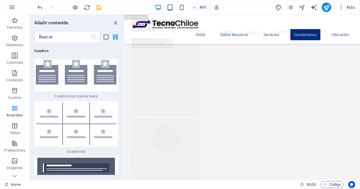
scroll to position [3605, 0]
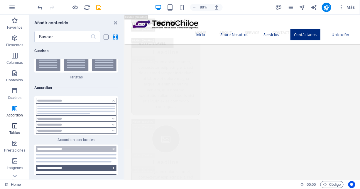
click at [14, 126] on icon "button" at bounding box center [14, 125] width 7 height 7
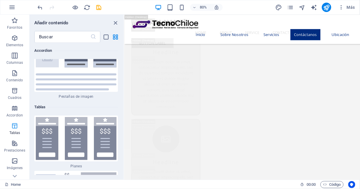
scroll to position [3923, 0]
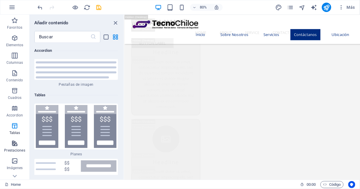
click at [11, 150] on p "Prestaciones" at bounding box center [14, 150] width 21 height 5
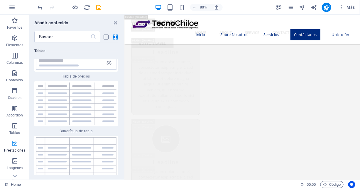
scroll to position [4414, 0]
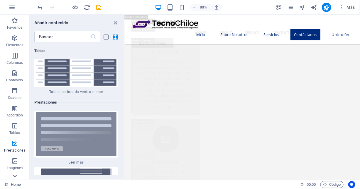
click at [14, 176] on icon at bounding box center [15, 176] width 4 height 3
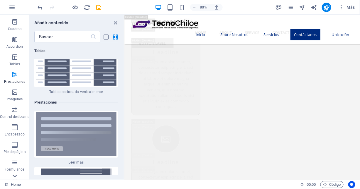
scroll to position [98, 0]
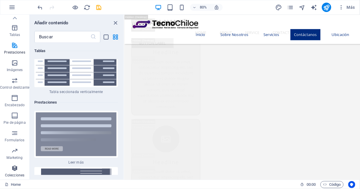
click at [14, 171] on icon "button" at bounding box center [14, 168] width 7 height 7
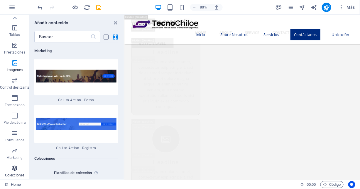
scroll to position [10796, 0]
click at [17, 150] on icon "button" at bounding box center [14, 150] width 7 height 7
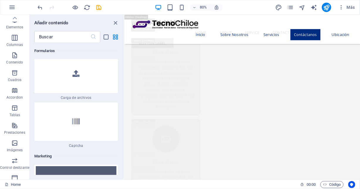
scroll to position [0, 0]
click at [16, 28] on p "Favoritos" at bounding box center [14, 27] width 15 height 5
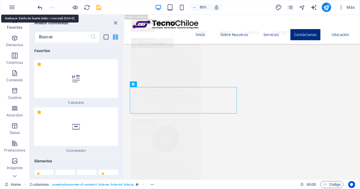
click at [38, 8] on icon "undo" at bounding box center [40, 7] width 7 height 7
click at [40, 6] on icon "undo" at bounding box center [40, 7] width 7 height 7
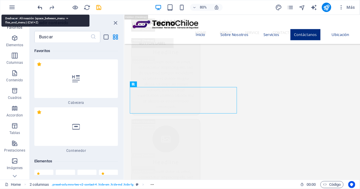
click at [40, 6] on icon "undo" at bounding box center [40, 7] width 7 height 7
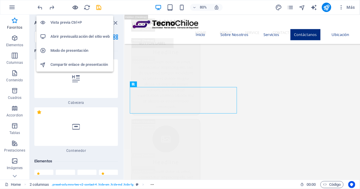
click at [75, 8] on icon "button" at bounding box center [75, 7] width 7 height 7
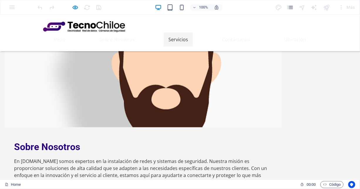
scroll to position [293, 0]
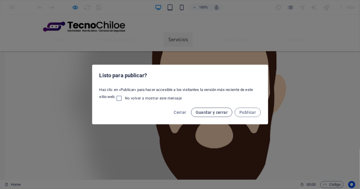
click at [202, 114] on span "Guardar y cerrar" at bounding box center [211, 112] width 32 height 5
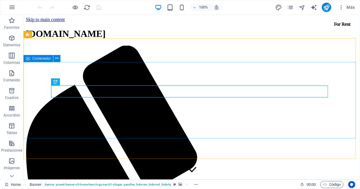
click at [40, 59] on span "Contenedor" at bounding box center [41, 59] width 18 height 4
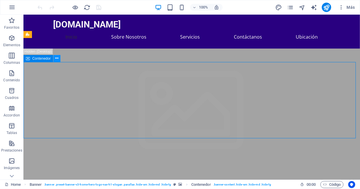
click at [57, 58] on icon at bounding box center [56, 58] width 3 height 6
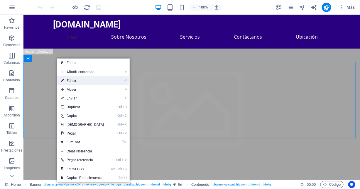
click at [73, 81] on link "⏎ Editar" at bounding box center [82, 80] width 50 height 9
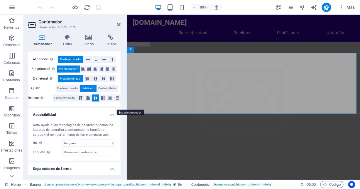
scroll to position [110, 0]
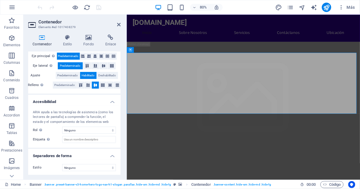
click at [112, 103] on h4 "Accesibilidad" at bounding box center [74, 100] width 92 height 11
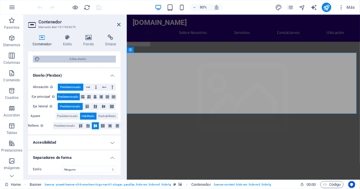
scroll to position [71, 0]
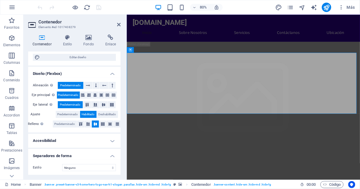
click at [110, 138] on h4 "Accesibilidad" at bounding box center [74, 141] width 92 height 14
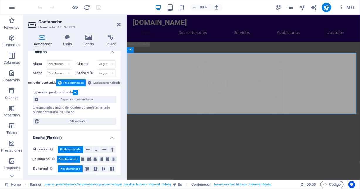
scroll to position [0, 0]
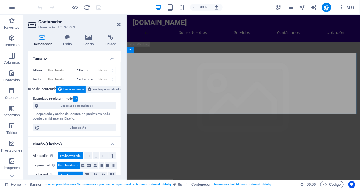
click at [34, 91] on label "Ancho del contenido" at bounding box center [41, 89] width 30 height 7
click at [34, 87] on label "Ancho del contenido" at bounding box center [41, 89] width 30 height 7
click at [74, 88] on span "Predeterminado" at bounding box center [73, 89] width 21 height 7
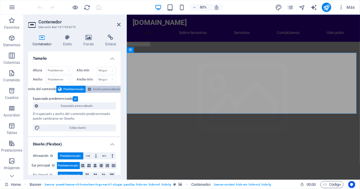
click at [100, 88] on span "Ancho personalizado" at bounding box center [107, 89] width 28 height 7
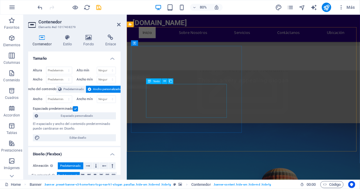
scroll to position [88, 0]
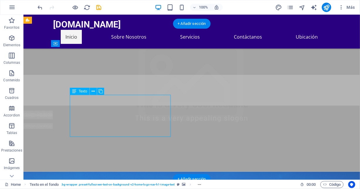
drag, startPoint x: 152, startPoint y: 99, endPoint x: 115, endPoint y: 101, distance: 37.3
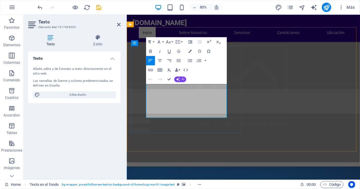
drag, startPoint x: 151, startPoint y: 107, endPoint x: 201, endPoint y: 138, distance: 58.7
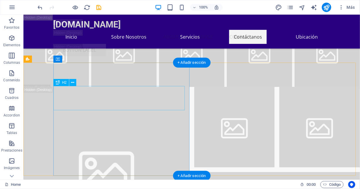
scroll to position [11795, 0]
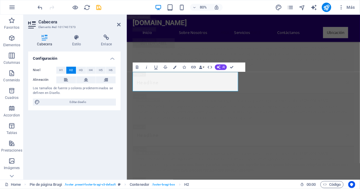
click at [54, 91] on div "Los tamaños de fuente y colores predeterminados se definen en Diseño." at bounding box center [74, 91] width 83 height 10
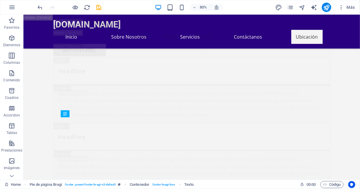
drag, startPoint x: 45, startPoint y: 122, endPoint x: 120, endPoint y: 113, distance: 75.6
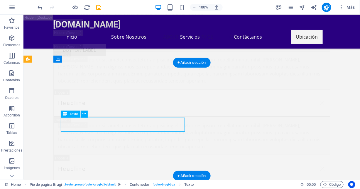
drag, startPoint x: 95, startPoint y: 121, endPoint x: 118, endPoint y: 136, distance: 27.1
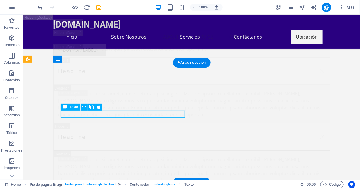
scroll to position [11795, 0]
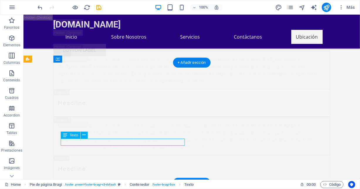
drag, startPoint x: 144, startPoint y: 201, endPoint x: 209, endPoint y: 157, distance: 78.8
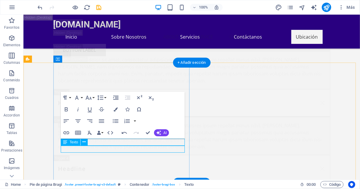
click at [65, 150] on div "H2 Banner Contenedor H3 Banner Logo Banner Barra de menús Separador Menú Conten…" at bounding box center [191, 97] width 336 height 165
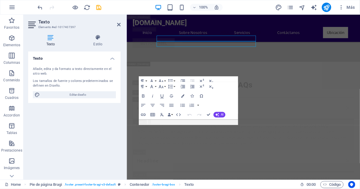
scroll to position [11893, 0]
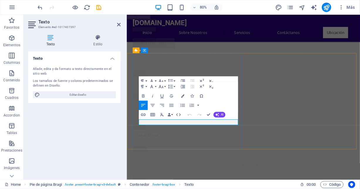
drag, startPoint x: 188, startPoint y: 149, endPoint x: 154, endPoint y: 150, distance: 33.7
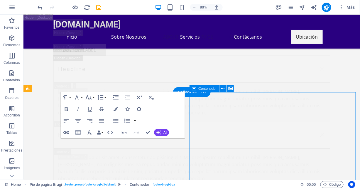
select select "px"
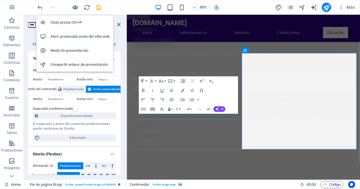
click at [74, 6] on icon "button" at bounding box center [75, 7] width 7 height 7
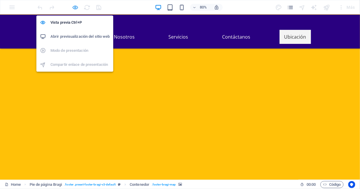
scroll to position [477, 0]
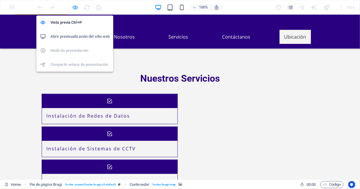
click at [73, 7] on icon "button" at bounding box center [75, 7] width 7 height 7
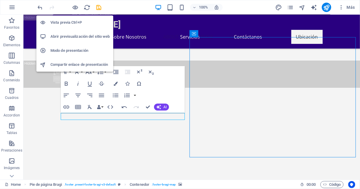
scroll to position [11821, 0]
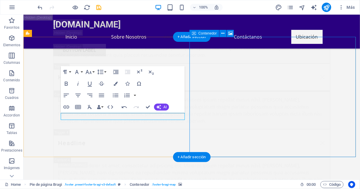
drag, startPoint x: 240, startPoint y: 52, endPoint x: 271, endPoint y: 66, distance: 33.8
select select "px"
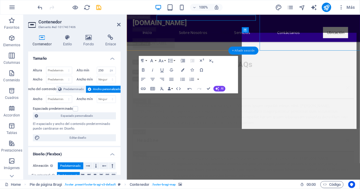
scroll to position [11919, 0]
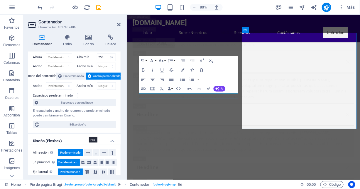
scroll to position [2, 0]
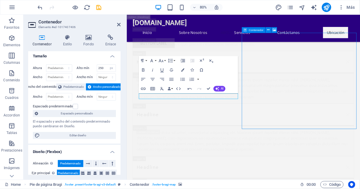
drag, startPoint x: 323, startPoint y: 47, endPoint x: 324, endPoint y: 63, distance: 16.5
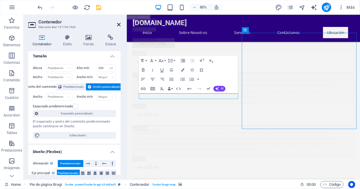
click at [117, 23] on icon at bounding box center [119, 24] width 4 height 5
click at [221, 30] on nav "Home About Service Contact" at bounding box center [272, 37] width 277 height 14
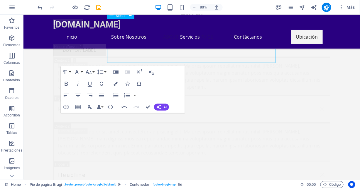
scroll to position [11821, 0]
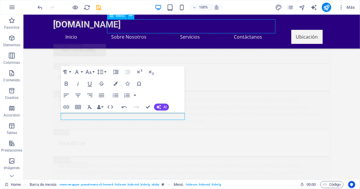
click at [118, 30] on nav "Home About Service Contact" at bounding box center [191, 37] width 277 height 14
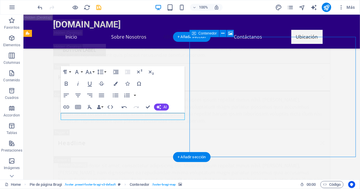
scroll to position [11919, 0]
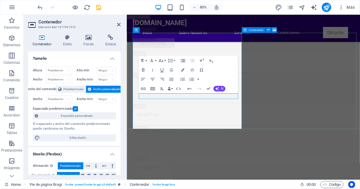
click at [359, 30] on nav "Home About Service Contact" at bounding box center [272, 37] width 277 height 14
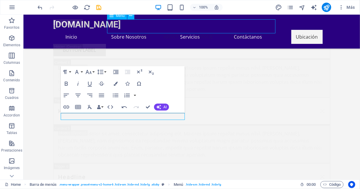
scroll to position [11821, 0]
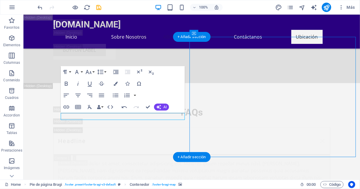
scroll to position [11919, 0]
select select "px"
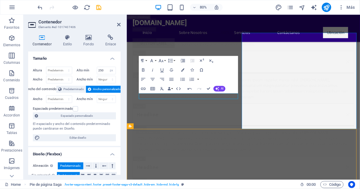
select select "px"
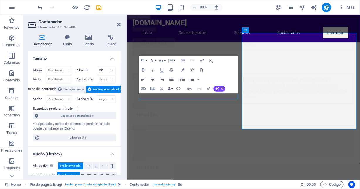
click at [303, 35] on div "tecnochiloe.cl Menu Home About Service Contact Button label" at bounding box center [271, 37] width 291 height 46
click at [349, 32] on nav "Home About Service Contact" at bounding box center [272, 37] width 277 height 14
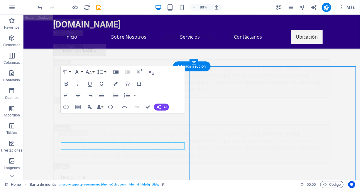
scroll to position [11821, 0]
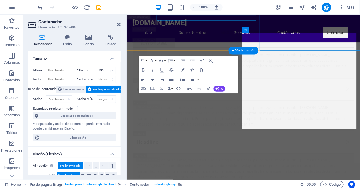
click at [245, 52] on div "+ Añadir sección" at bounding box center [243, 51] width 30 height 8
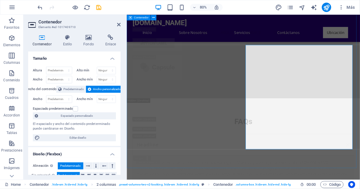
scroll to position [11993, 0]
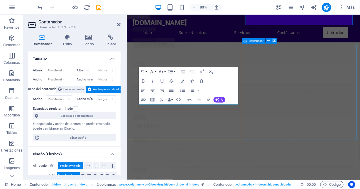
drag, startPoint x: 300, startPoint y: 66, endPoint x: 368, endPoint y: 56, distance: 69.4
select select "px"
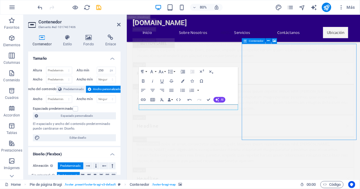
drag, startPoint x: 286, startPoint y: 66, endPoint x: 326, endPoint y: 69, distance: 40.5
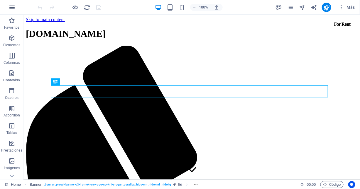
click at [10, 8] on icon "button" at bounding box center [11, 7] width 7 height 7
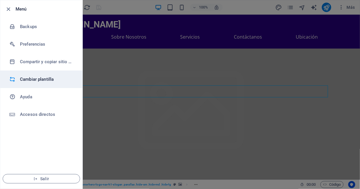
click at [35, 78] on h6 "Cambiar plantilla" at bounding box center [47, 79] width 54 height 7
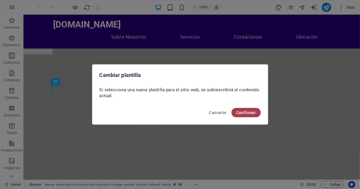
click at [256, 109] on button "Confirmar" at bounding box center [245, 112] width 29 height 9
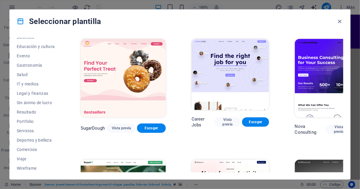
click at [299, 52] on img at bounding box center [336, 78] width 85 height 79
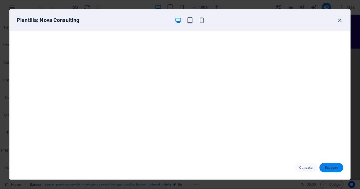
click at [328, 166] on span "Escoger" at bounding box center [331, 168] width 14 height 5
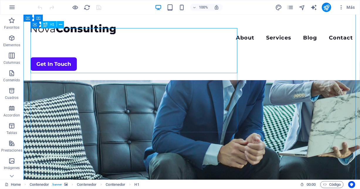
scroll to position [88, 0]
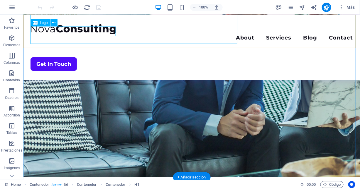
click at [90, 32] on div at bounding box center [191, 29] width 322 height 10
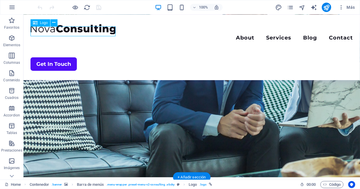
click at [90, 32] on div at bounding box center [191, 29] width 322 height 10
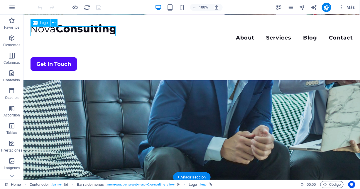
select select "px"
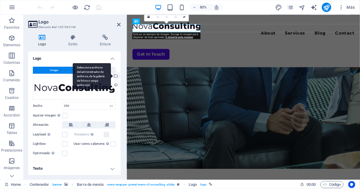
click at [116, 76] on div "Selecciona archivos del administrador de archivos, de la galería de fotos o car…" at bounding box center [115, 76] width 9 height 9
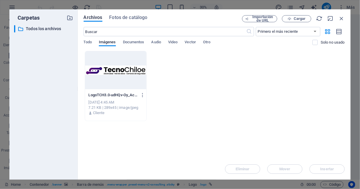
click at [117, 69] on div at bounding box center [116, 70] width 62 height 38
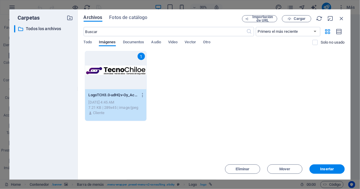
click at [117, 69] on div "1" at bounding box center [116, 70] width 62 height 38
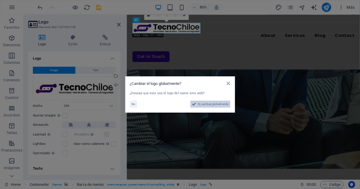
click at [206, 104] on span "Sí, cambiar globalmente" at bounding box center [213, 104] width 30 height 7
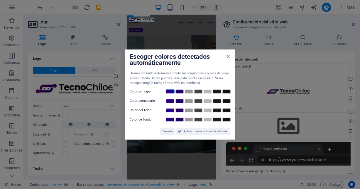
click at [167, 91] on link at bounding box center [170, 91] width 9 height 5
click at [228, 57] on icon at bounding box center [228, 56] width 4 height 5
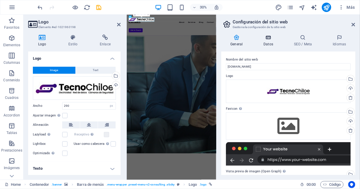
click at [268, 36] on icon at bounding box center [268, 38] width 28 height 6
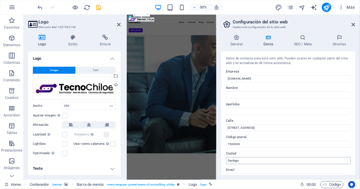
scroll to position [59, 0]
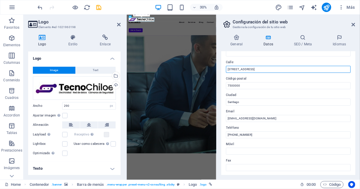
drag, startPoint x: 260, startPoint y: 68, endPoint x: 216, endPoint y: 64, distance: 44.4
click at [216, 64] on aside "Configuración del sitio web Gestiona la configuración de tu sitio web General D…" at bounding box center [288, 97] width 144 height 165
type input "[PERSON_NAME] 343"
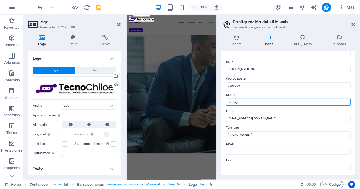
drag, startPoint x: 248, startPoint y: 101, endPoint x: 224, endPoint y: 99, distance: 23.5
click at [224, 99] on div "Datos de contacto para este sitio web. Pueden usarse en cualquier parte del sit…" at bounding box center [288, 114] width 134 height 124
type input "Quellón"
click at [264, 90] on div "Datos de contacto para este sitio web. Pueden usarse en cualquier parte del sit…" at bounding box center [288, 114] width 134 height 124
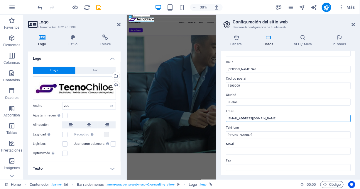
drag, startPoint x: 232, startPoint y: 118, endPoint x: 224, endPoint y: 119, distance: 8.3
click at [224, 119] on div "Datos de contacto para este sitio web. Pueden usarse en cualquier parte del sit…" at bounding box center [288, 114] width 134 height 124
type input "[EMAIL_ADDRESS][DOMAIN_NAME]"
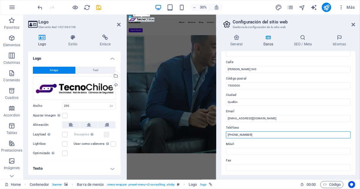
drag, startPoint x: 253, startPoint y: 136, endPoint x: 234, endPoint y: 138, distance: 19.1
click at [234, 138] on input "[PHONE_NUMBER]" at bounding box center [288, 135] width 125 height 7
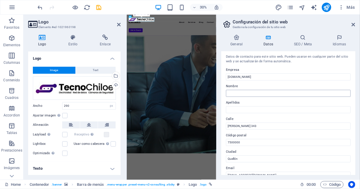
scroll to position [0, 0]
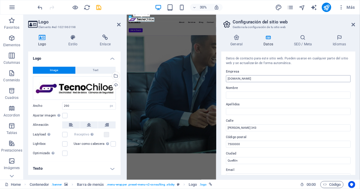
type input "[PHONE_NUMBER]"
click at [229, 79] on input "[DOMAIN_NAME]" at bounding box center [288, 78] width 125 height 7
type input "Tecnochiloe"
click at [233, 42] on h4 "General" at bounding box center [237, 41] width 33 height 12
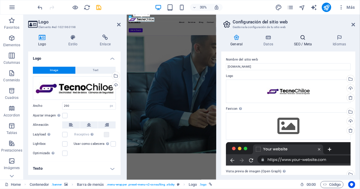
click at [302, 41] on h4 "SEO / Meta" at bounding box center [304, 41] width 39 height 12
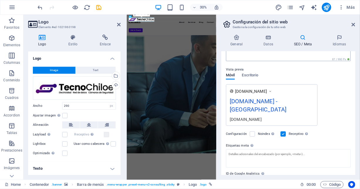
scroll to position [59, 0]
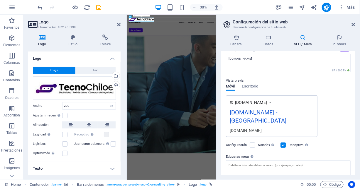
click at [288, 112] on div "[DOMAIN_NAME] - [GEOGRAPHIC_DATA]" at bounding box center [271, 118] width 84 height 20
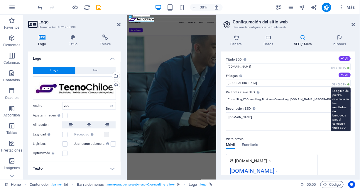
click at [344, 85] on span "52 / 580 Px" at bounding box center [341, 85] width 20 height 4
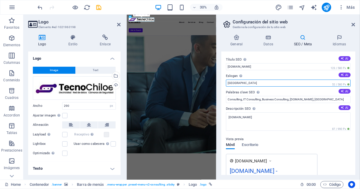
click at [234, 83] on input "[GEOGRAPHIC_DATA]" at bounding box center [288, 83] width 125 height 7
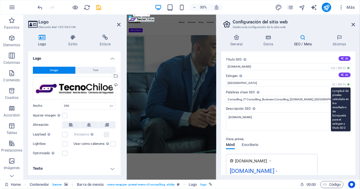
click at [333, 84] on span "52 / 580 Px" at bounding box center [341, 85] width 20 height 4
click at [347, 84] on span "52 / 580 Px" at bounding box center [341, 85] width 20 height 4
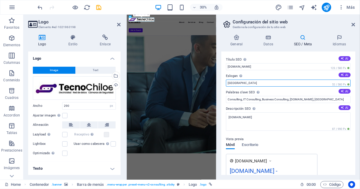
click at [323, 83] on input "[GEOGRAPHIC_DATA]" at bounding box center [288, 83] width 125 height 7
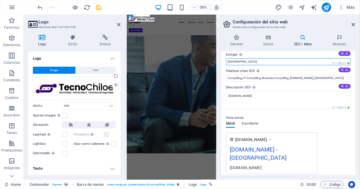
scroll to position [29, 0]
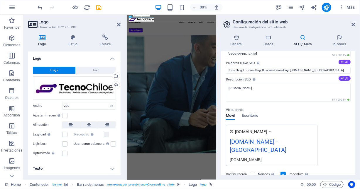
click at [272, 131] on icon at bounding box center [270, 132] width 4 height 6
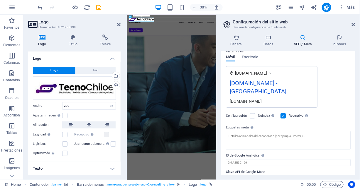
scroll to position [91, 0]
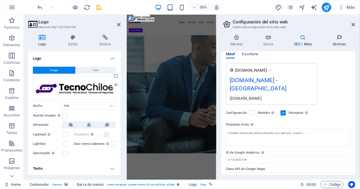
click at [340, 36] on icon at bounding box center [339, 38] width 32 height 6
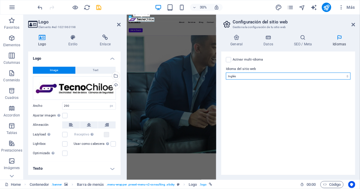
click at [312, 76] on select "Abkhazian Afar Afrikaans Akan Albanés Alemán Amharic Árabe Aragonese Armenian A…" at bounding box center [288, 76] width 125 height 7
select select "44"
click at [226, 73] on select "Abkhazian Afar Afrikaans Akan Albanés Alemán Amharic Árabe Aragonese Armenian A…" at bounding box center [288, 76] width 125 height 7
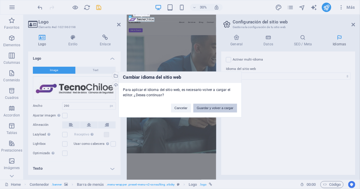
click at [215, 106] on button "Guardar y volver a cargar" at bounding box center [215, 108] width 44 height 9
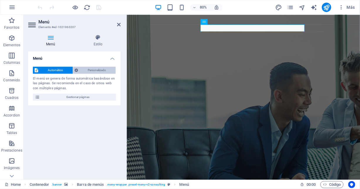
click at [94, 70] on span "Personalizado" at bounding box center [97, 70] width 34 height 7
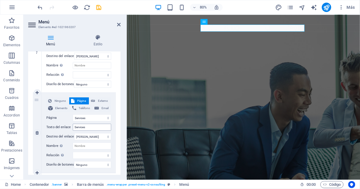
scroll to position [59, 0]
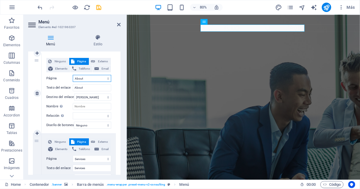
click at [87, 79] on select "Home About Services Blog Contact Legal Notice Privacy" at bounding box center [92, 78] width 38 height 7
click at [86, 78] on select "Home About Services Blog Contact Legal Notice Privacy" at bounding box center [92, 78] width 38 height 7
click at [85, 78] on select "Home About Services Blog Contact Legal Notice Privacy" at bounding box center [92, 78] width 38 height 7
click at [57, 94] on label "Destino del enlace" at bounding box center [60, 97] width 28 height 7
click at [74, 94] on select "Nueva pestaña Misma pestaña Superposición" at bounding box center [92, 97] width 37 height 7
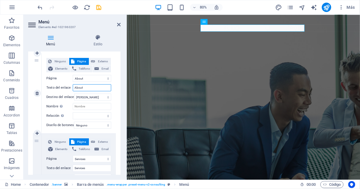
drag, startPoint x: 82, startPoint y: 87, endPoint x: 69, endPoint y: 88, distance: 12.9
click at [69, 88] on div "Texto del enlace About" at bounding box center [78, 87] width 65 height 7
type input "I"
select select
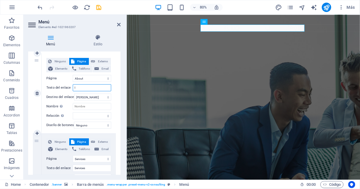
select select
type input "Ini"
select select
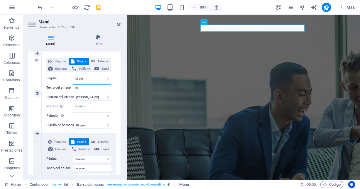
select select
type input "Inicio"
select select
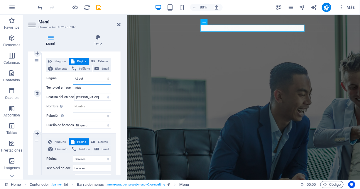
select select
type input "Inicio"
click at [96, 106] on input "Nombre Una descripción adicional del enlace no debería ser igual al texto del e…" at bounding box center [92, 106] width 38 height 7
type input "Inic"
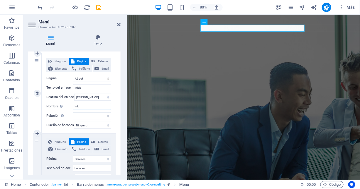
select select
type input "Inicio"
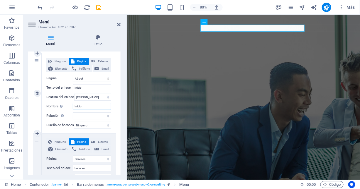
select select
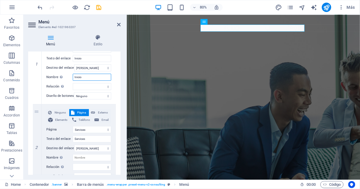
scroll to position [117, 0]
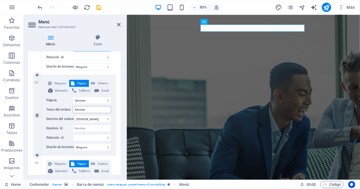
type input "Inicio"
drag, startPoint x: 88, startPoint y: 109, endPoint x: 71, endPoint y: 114, distance: 17.0
click at [71, 114] on div "Ninguno Página Externo Elemento Teléfono Email Página Home About Services Blog …" at bounding box center [78, 111] width 65 height 62
type input "Servicio"
select select
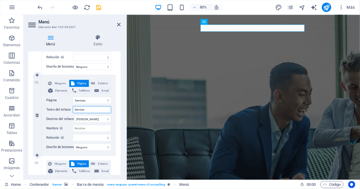
select select
type input "Servicios"
select select
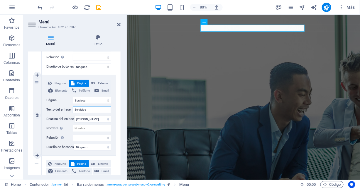
select select
type input "Servicios"
drag, startPoint x: 91, startPoint y: 127, endPoint x: 69, endPoint y: 132, distance: 22.7
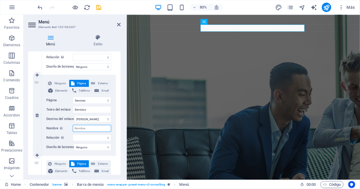
click at [69, 132] on div "Nombre Una descripción adicional del enlace no debería ser igual al texto del e…" at bounding box center [78, 128] width 65 height 7
type input "Servicios"
select select
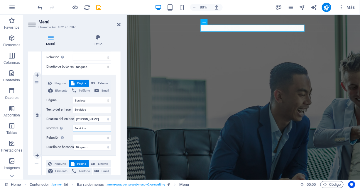
select select
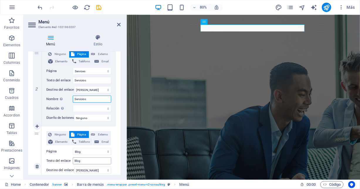
scroll to position [176, 0]
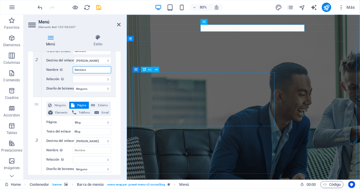
type input "Servicios"
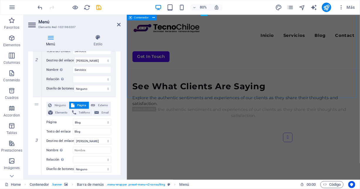
scroll to position [1479, 0]
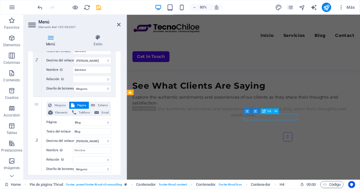
scroll to position [1410, 0]
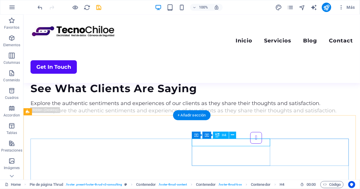
drag, startPoint x: 219, startPoint y: 143, endPoint x: 138, endPoint y: 176, distance: 86.6
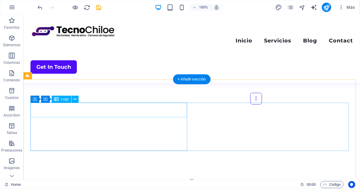
scroll to position [1451, 0]
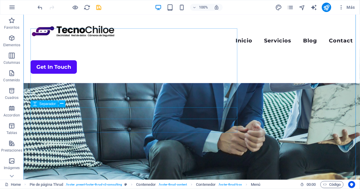
scroll to position [0, 0]
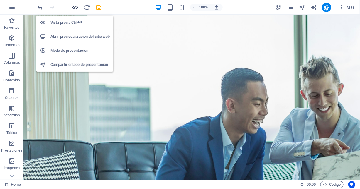
click at [77, 7] on icon "button" at bounding box center [75, 7] width 7 height 7
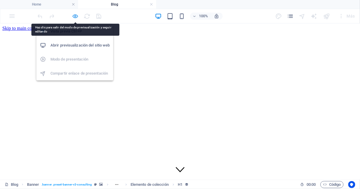
click at [76, 15] on icon "button" at bounding box center [75, 16] width 7 height 7
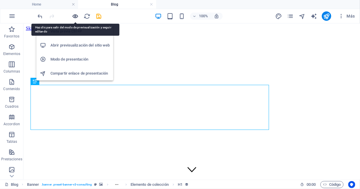
click at [76, 16] on icon "button" at bounding box center [75, 16] width 7 height 7
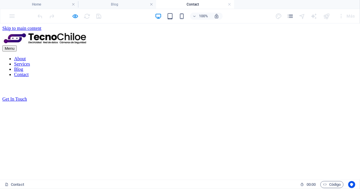
click at [185, 56] on nav "About Services Blog Contact" at bounding box center [179, 66] width 355 height 21
click at [184, 56] on nav "About Services Blog Contact" at bounding box center [179, 66] width 355 height 21
click at [209, 56] on nav "About Services Blog Contact" at bounding box center [179, 66] width 355 height 21
click at [181, 56] on nav "About Services Blog Contact" at bounding box center [179, 66] width 355 height 21
click at [247, 56] on nav "About Services Blog Contact" at bounding box center [179, 66] width 355 height 21
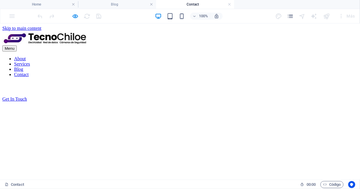
click at [281, 56] on nav "About Services Blog Contact" at bounding box center [179, 66] width 355 height 21
